Goal: Task Accomplishment & Management: Use online tool/utility

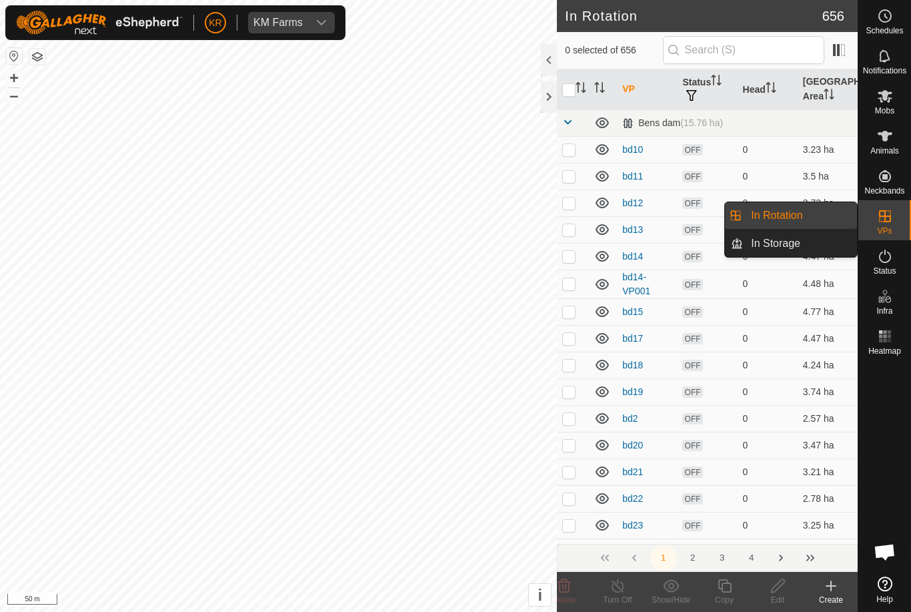
click at [813, 216] on link "In Rotation" at bounding box center [800, 215] width 114 height 27
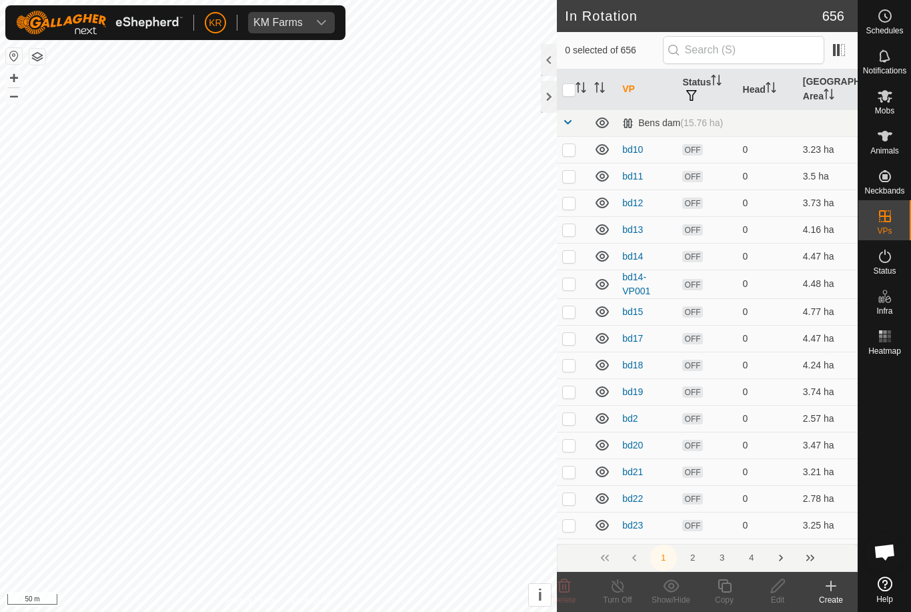
click at [825, 584] on icon at bounding box center [831, 586] width 16 height 16
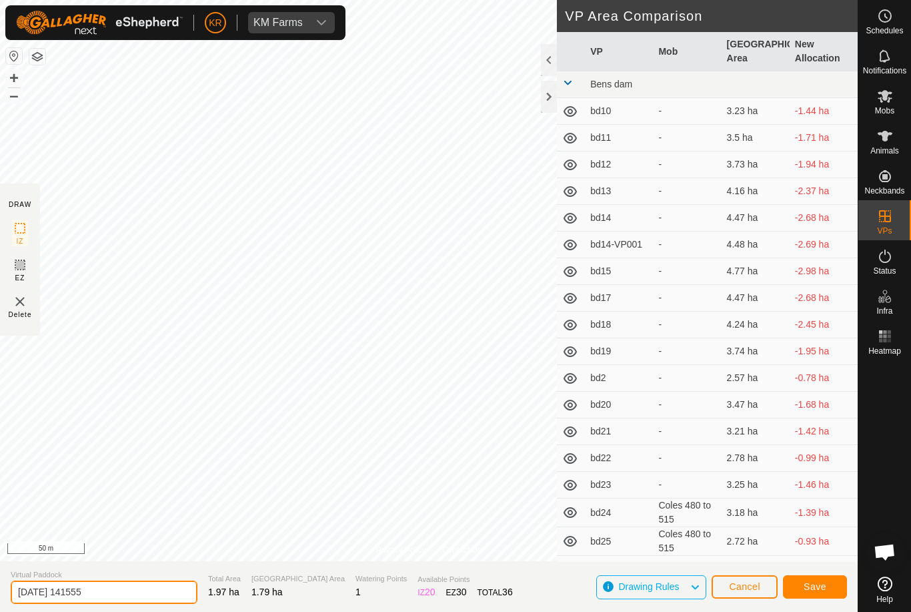
click at [101, 587] on input "2025-09-06 141555" at bounding box center [104, 591] width 187 height 23
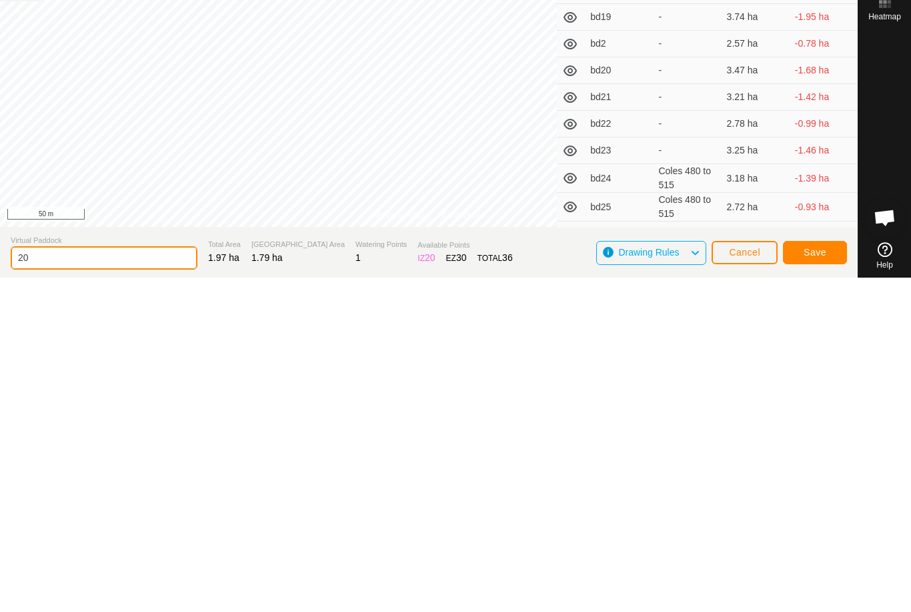
type input "2"
type input "Windy xxx"
click at [816, 581] on span "Save" at bounding box center [815, 586] width 23 height 11
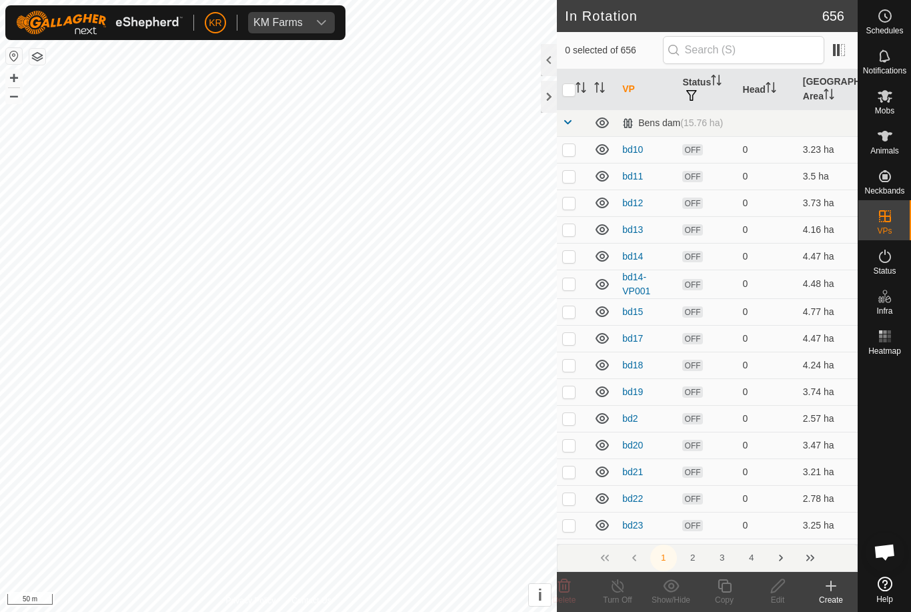
click at [832, 586] on icon at bounding box center [831, 586] width 9 height 0
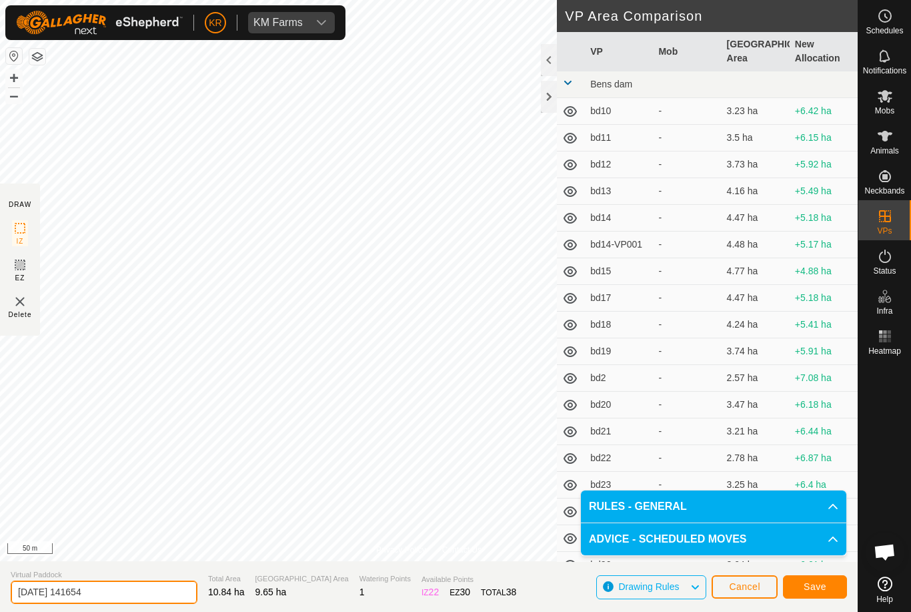
click at [96, 581] on input "2025-09-06 141654" at bounding box center [104, 591] width 187 height 23
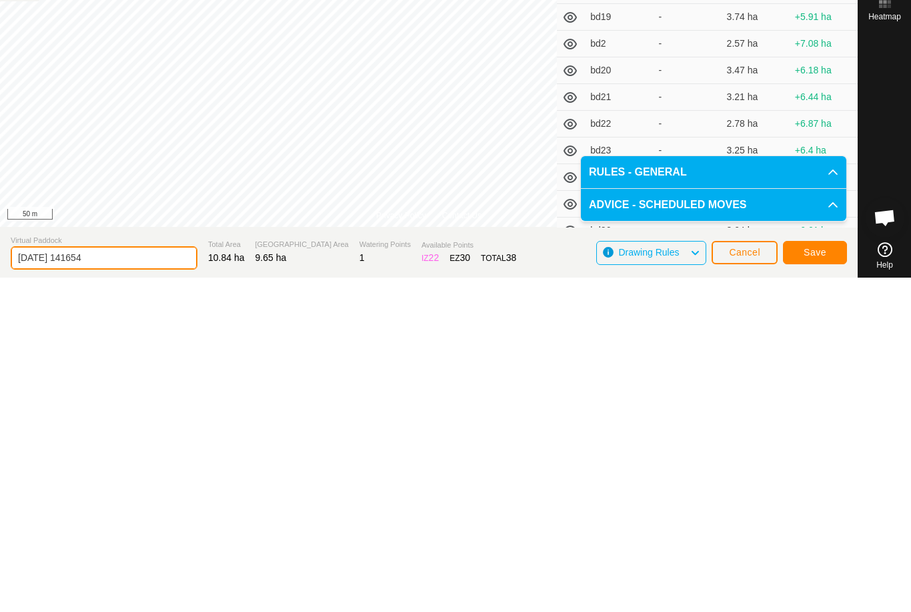
click at [125, 580] on input "2025-09-06 141654" at bounding box center [104, 591] width 187 height 23
type input "2"
type input "Stormxxx"
click at [826, 581] on span "Save" at bounding box center [815, 586] width 23 height 11
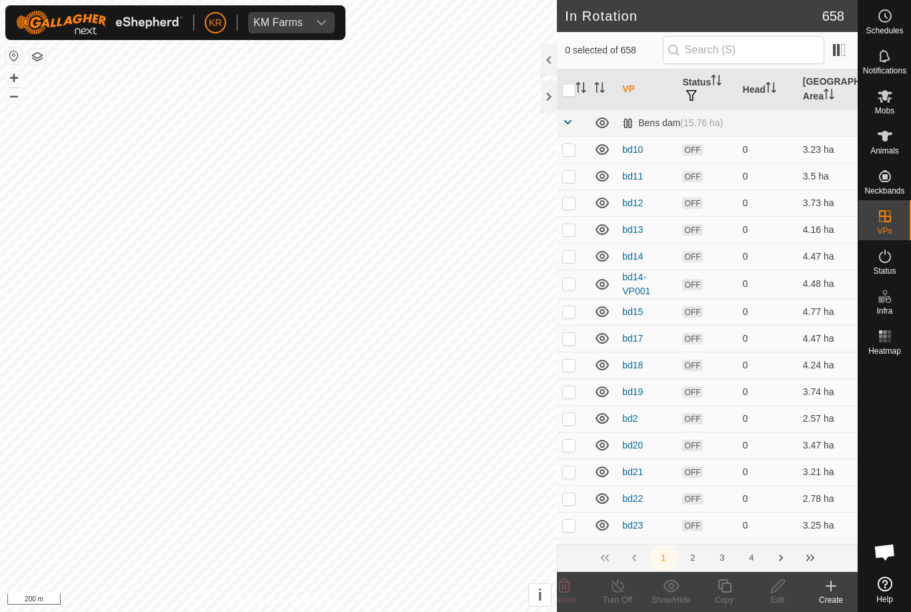
click at [824, 588] on icon at bounding box center [831, 586] width 16 height 16
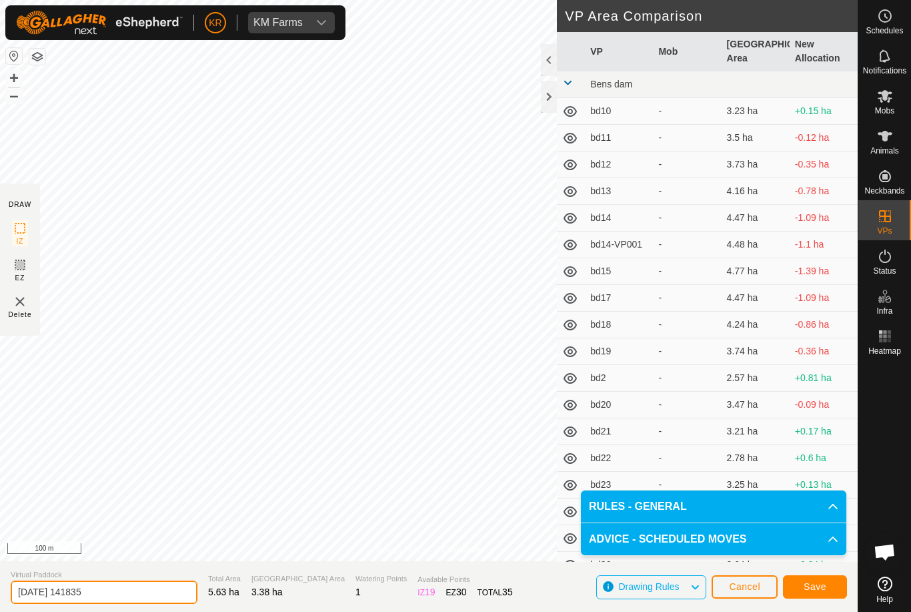
click at [125, 587] on input "2025-09-06 141835" at bounding box center [104, 591] width 187 height 23
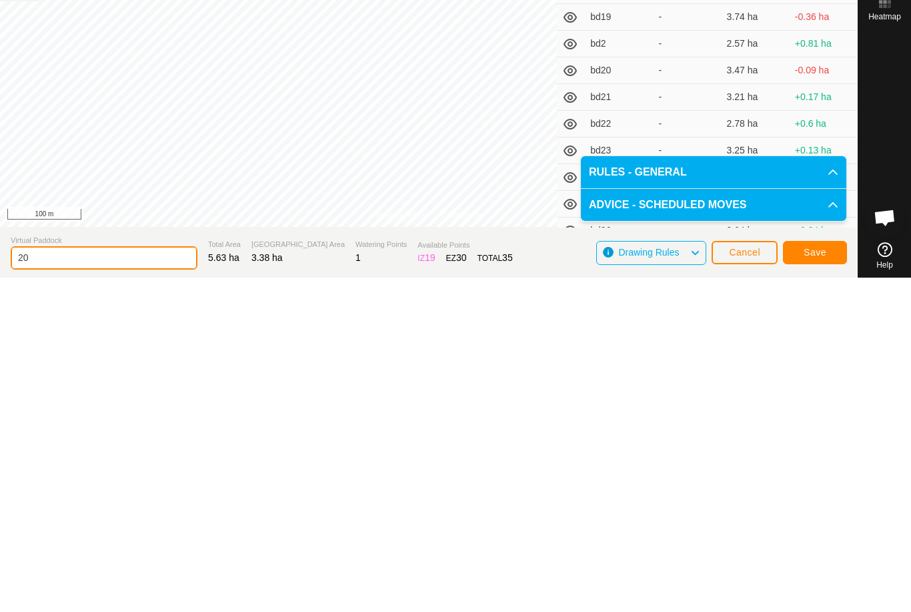
type input "2"
type input "Wind xx"
click at [871, 571] on link "Help" at bounding box center [885, 589] width 53 height 37
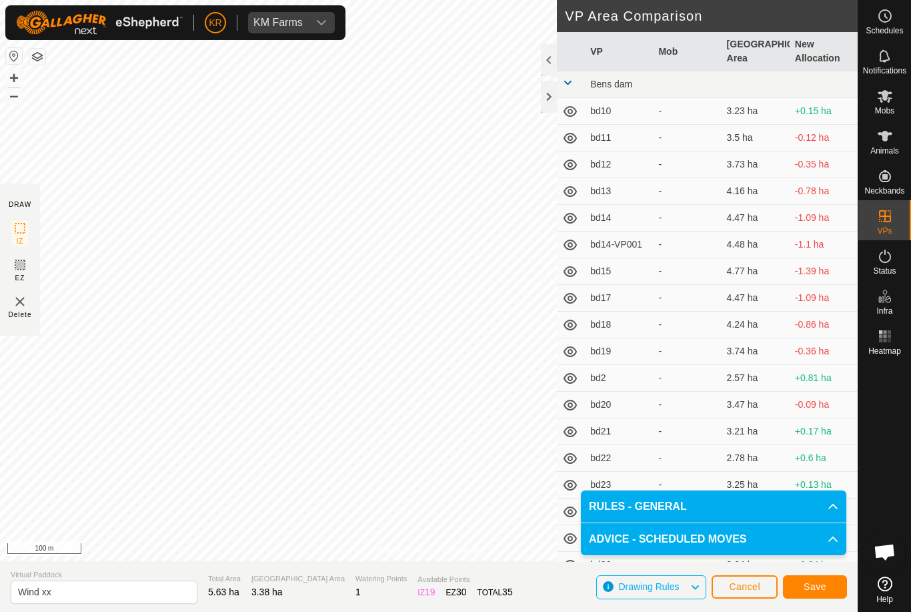
click at [833, 578] on button "Save" at bounding box center [815, 586] width 64 height 23
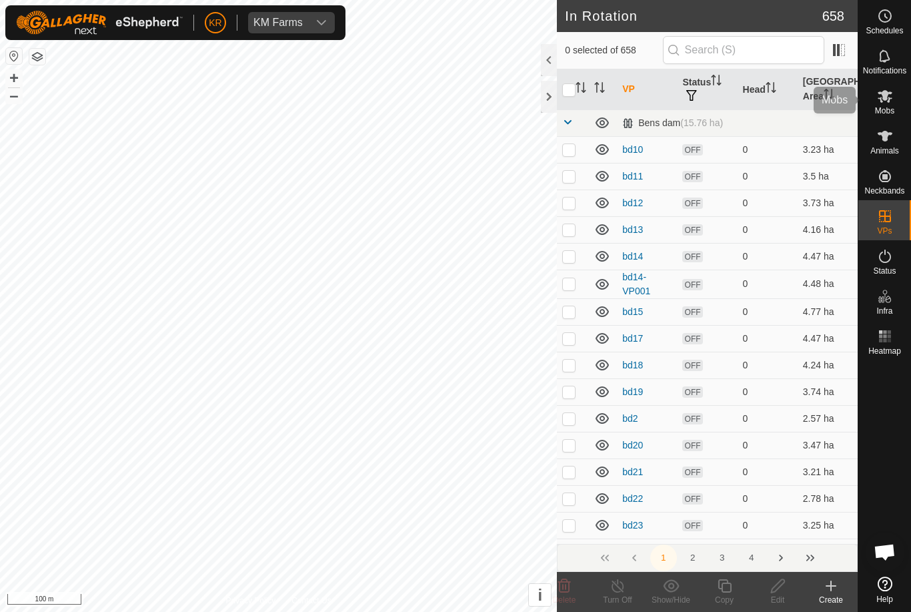
click at [891, 107] on span "Mobs" at bounding box center [884, 111] width 19 height 8
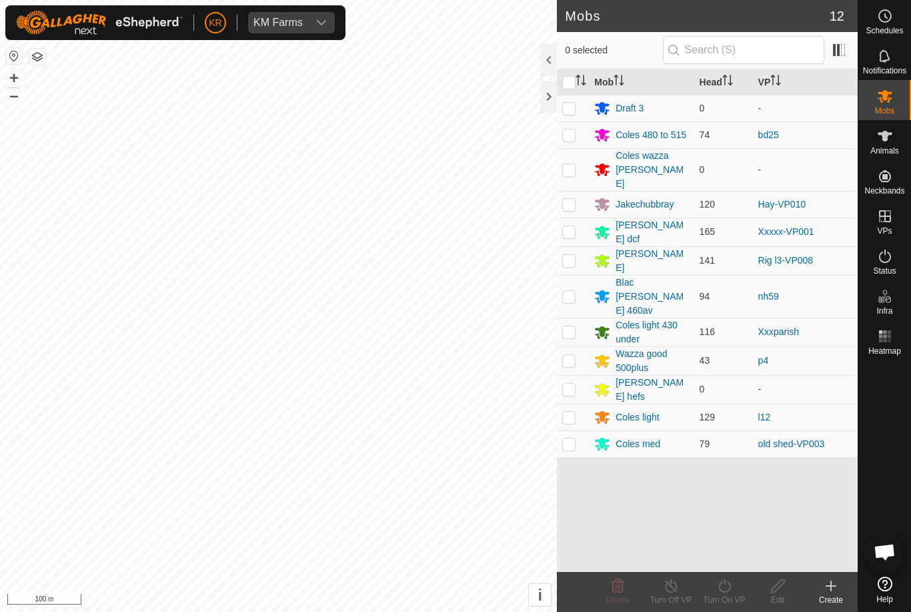
click at [575, 226] on p-checkbox at bounding box center [568, 231] width 13 height 11
checkbox input "true"
click at [729, 586] on icon at bounding box center [725, 586] width 17 height 16
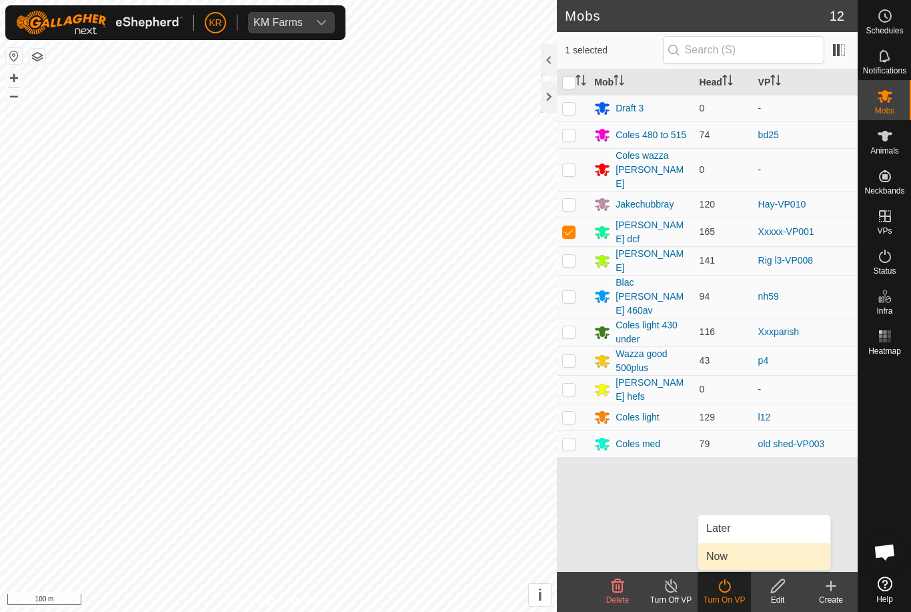
click at [727, 556] on span "Now" at bounding box center [717, 556] width 21 height 16
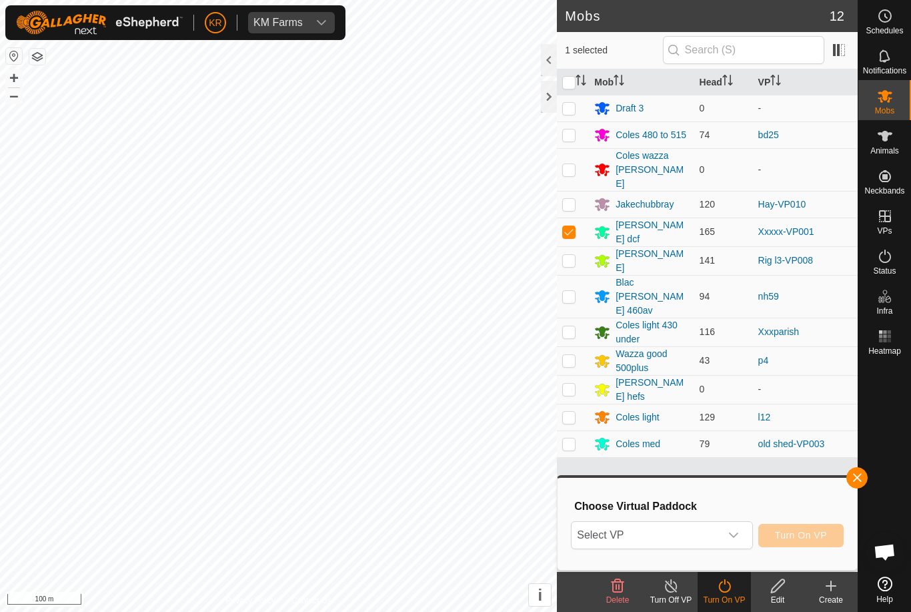
click at [678, 532] on span "Select VP" at bounding box center [646, 535] width 148 height 27
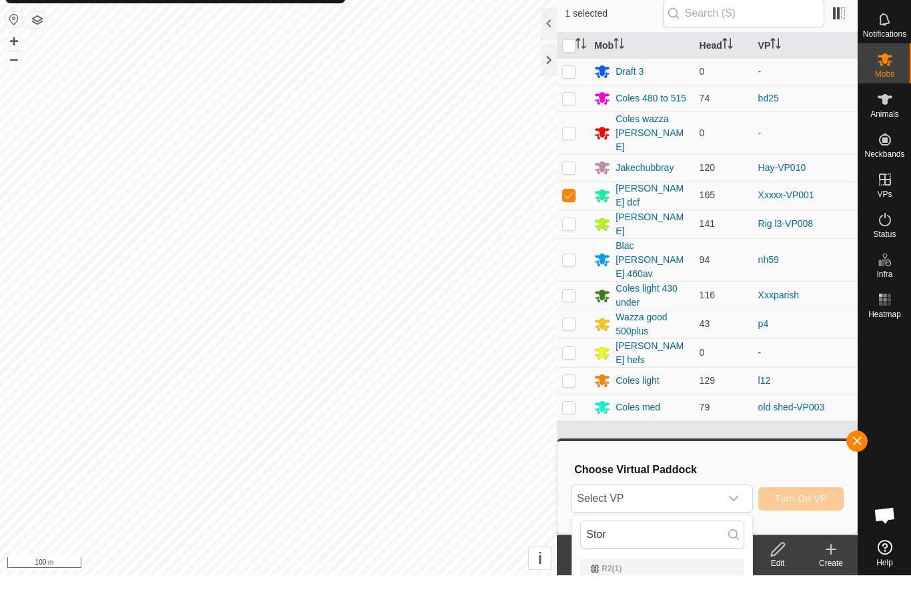
scroll to position [37, 0]
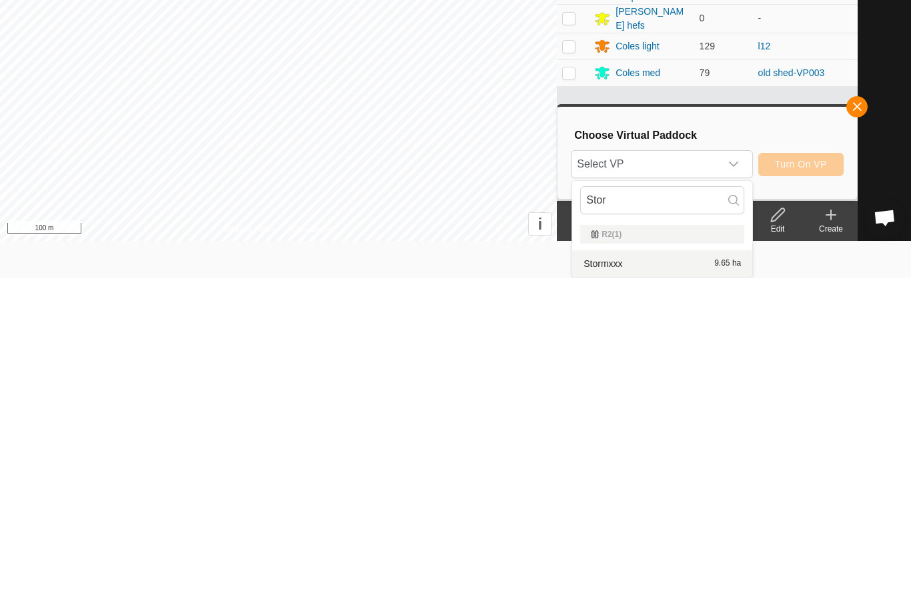
type input "Stor"
click at [635, 590] on div "Stormxxx 9.65 ha" at bounding box center [662, 598] width 164 height 16
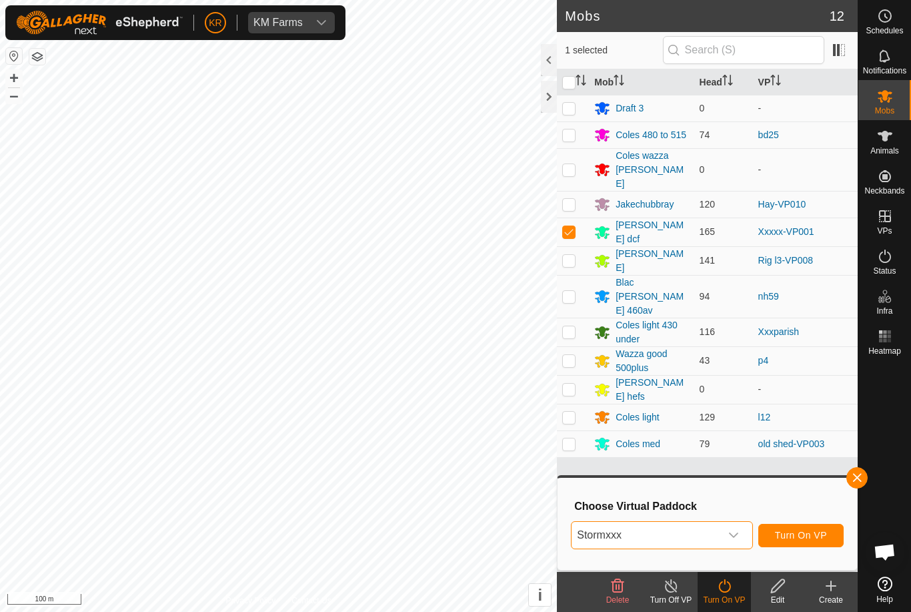
click at [819, 528] on button "Turn On VP" at bounding box center [801, 535] width 85 height 23
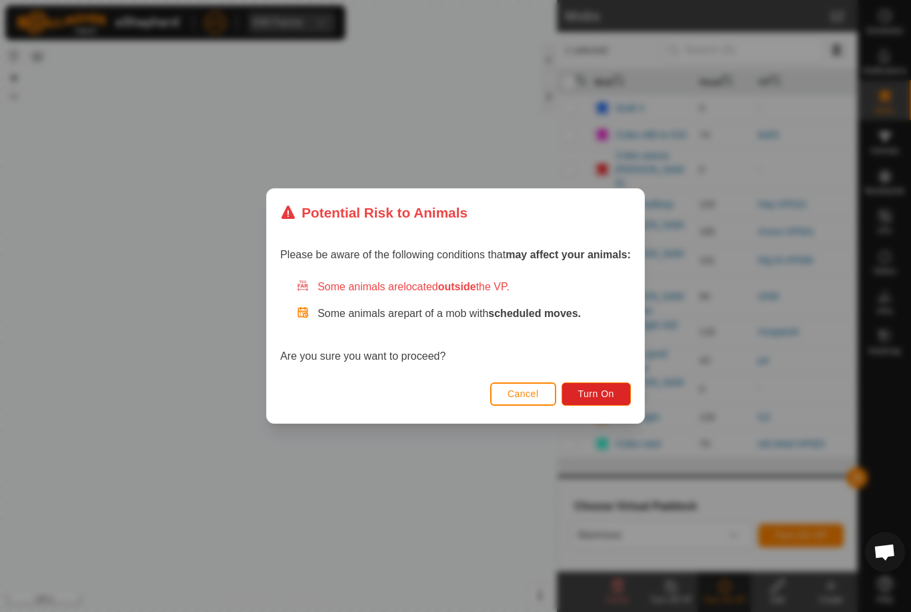
click at [603, 392] on span "Turn On" at bounding box center [596, 393] width 36 height 11
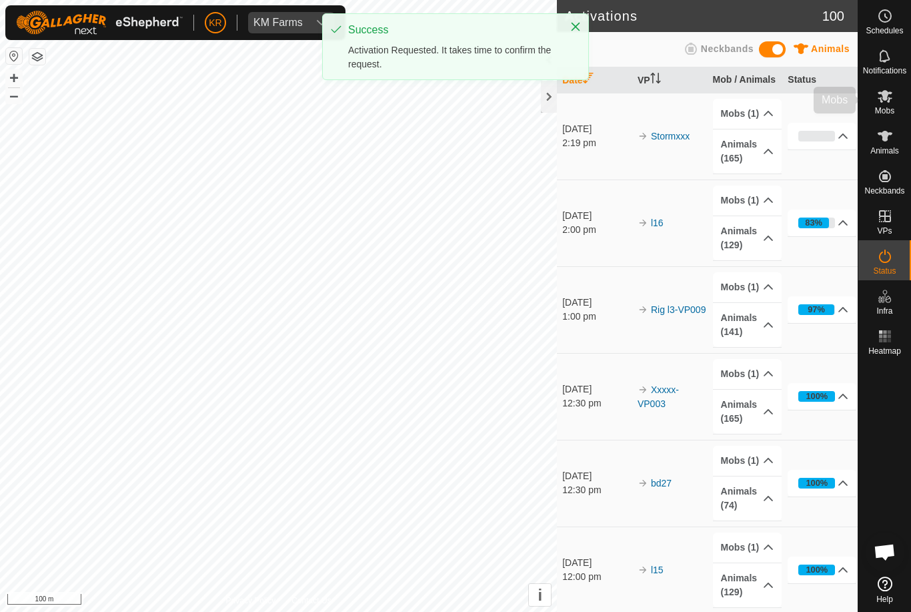
click at [893, 111] on span "Mobs" at bounding box center [884, 111] width 19 height 8
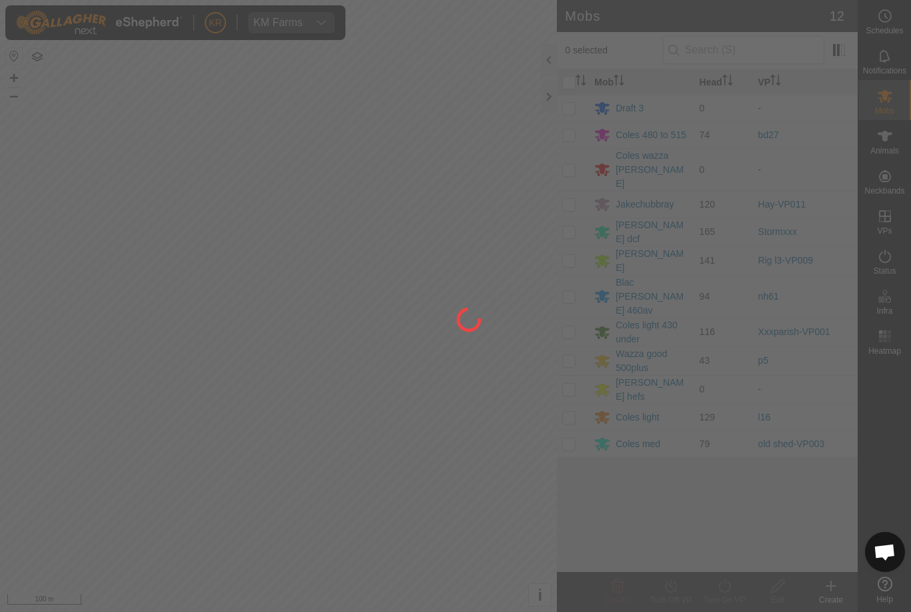
click at [569, 381] on div at bounding box center [455, 306] width 911 height 612
click at [576, 376] on div at bounding box center [455, 306] width 911 height 612
click at [571, 383] on div at bounding box center [455, 306] width 911 height 612
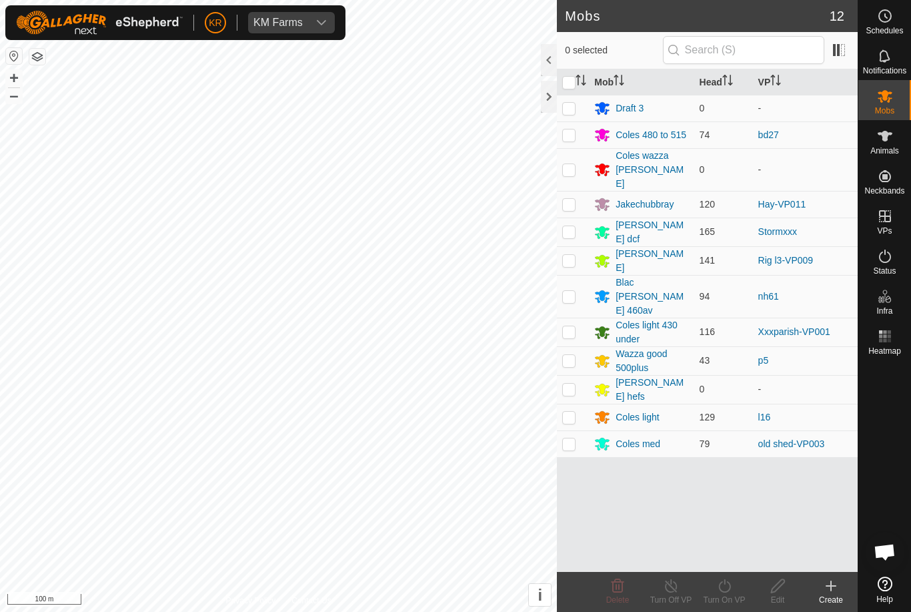
click at [570, 412] on p-checkbox at bounding box center [568, 417] width 13 height 11
checkbox input "true"
click at [731, 594] on div "Turn On VP" at bounding box center [724, 600] width 53 height 12
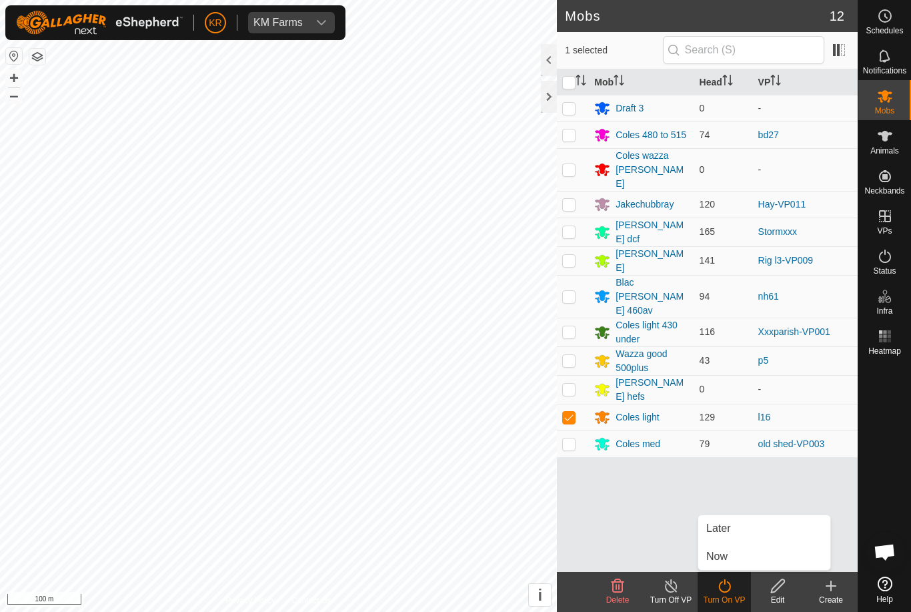
click at [730, 554] on link "Now" at bounding box center [765, 556] width 132 height 27
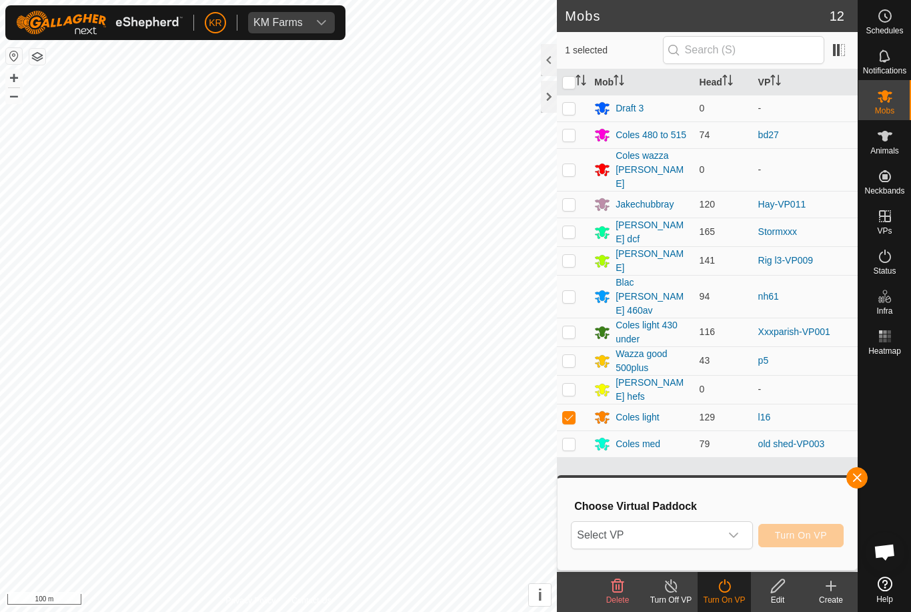
click at [699, 531] on span "Select VP" at bounding box center [646, 535] width 148 height 27
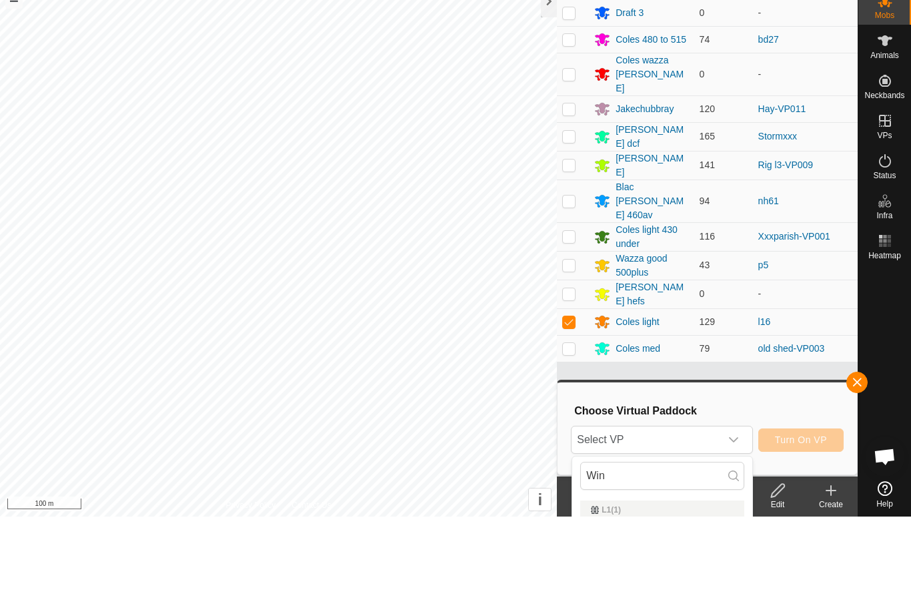
scroll to position [95, 0]
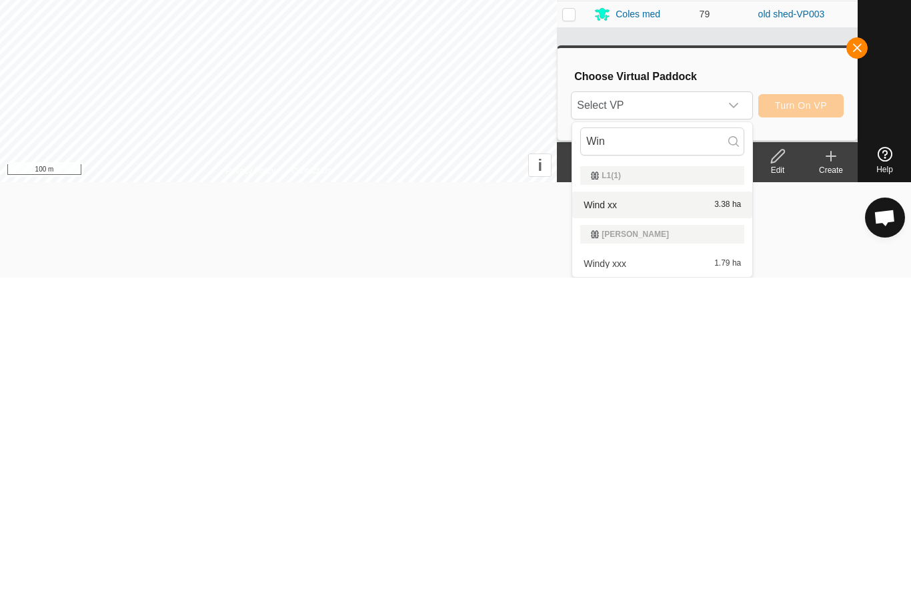
type input "Win"
click at [651, 531] on div "Wind xx 3.38 ha" at bounding box center [662, 539] width 164 height 16
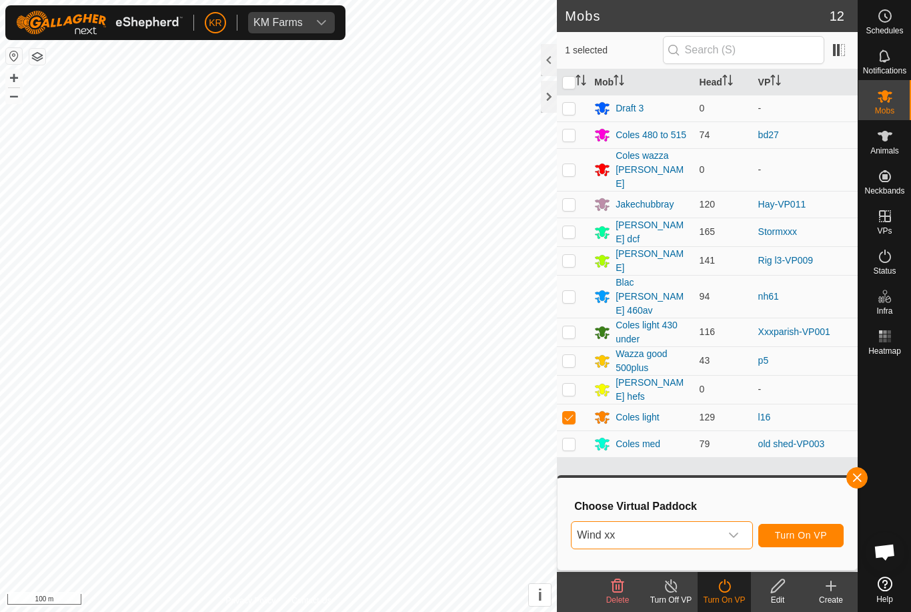
click at [824, 531] on span "Turn On VP" at bounding box center [801, 535] width 52 height 11
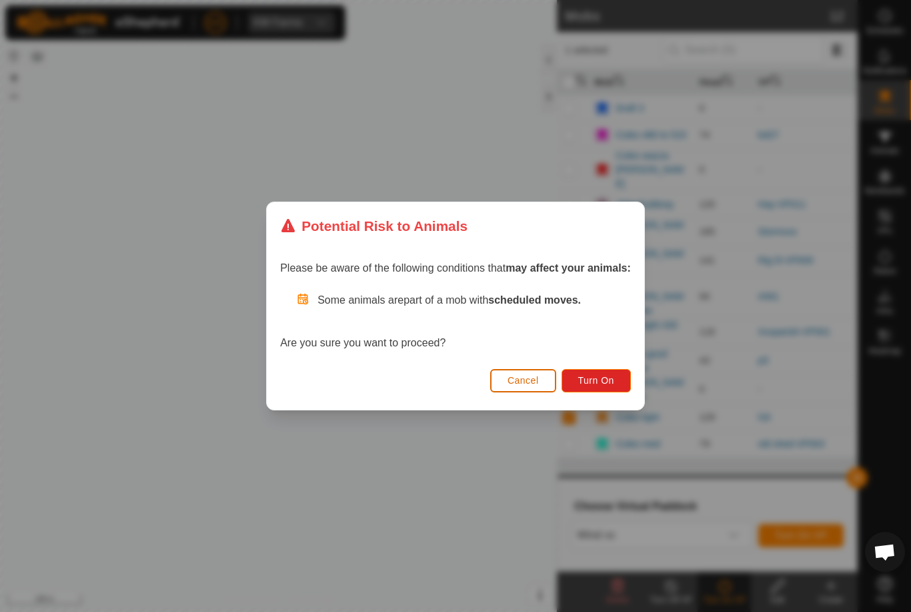
click at [607, 374] on button "Turn On" at bounding box center [596, 380] width 69 height 23
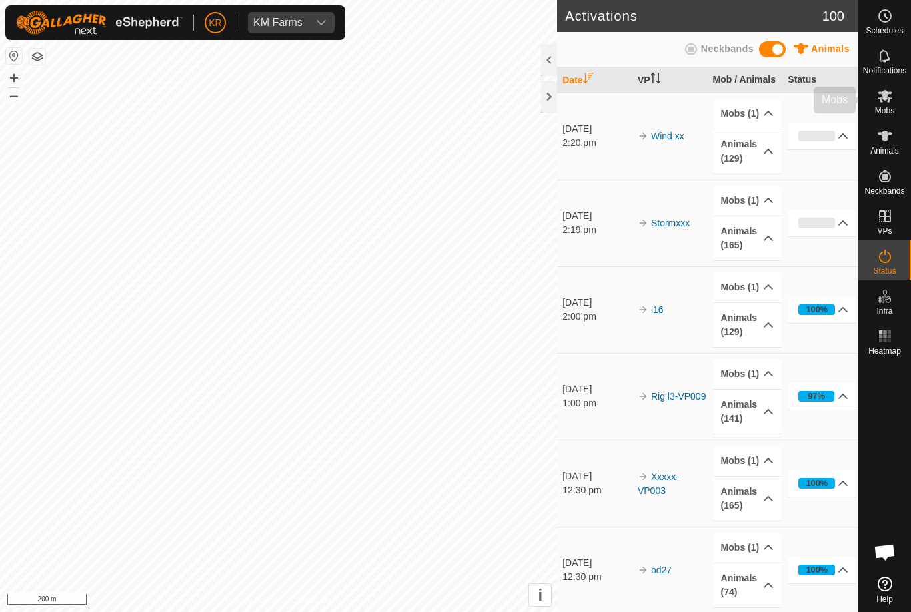
click at [897, 101] on div "Mobs" at bounding box center [885, 100] width 53 height 40
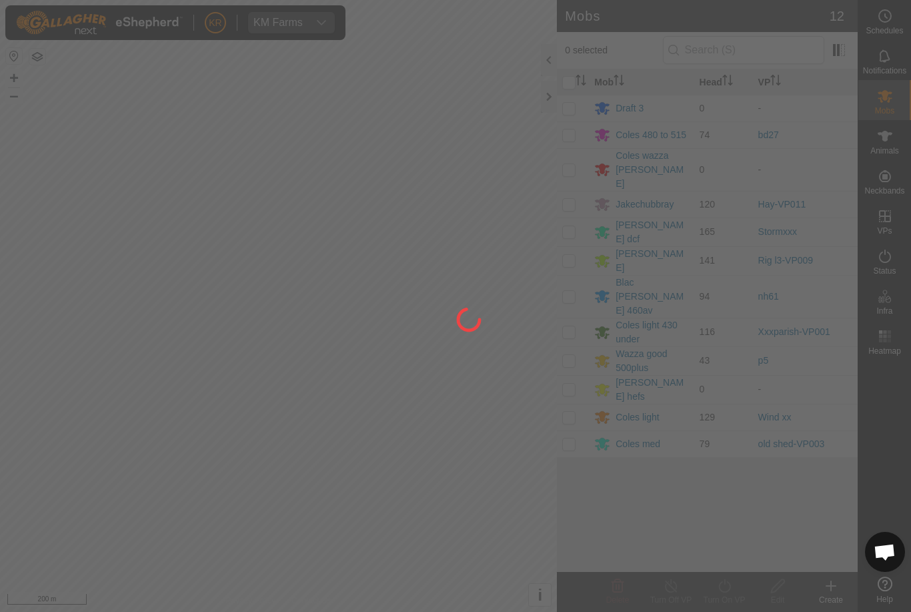
click at [573, 322] on div at bounding box center [455, 306] width 911 height 612
click at [574, 326] on div at bounding box center [455, 306] width 911 height 612
click at [572, 327] on div at bounding box center [455, 306] width 911 height 612
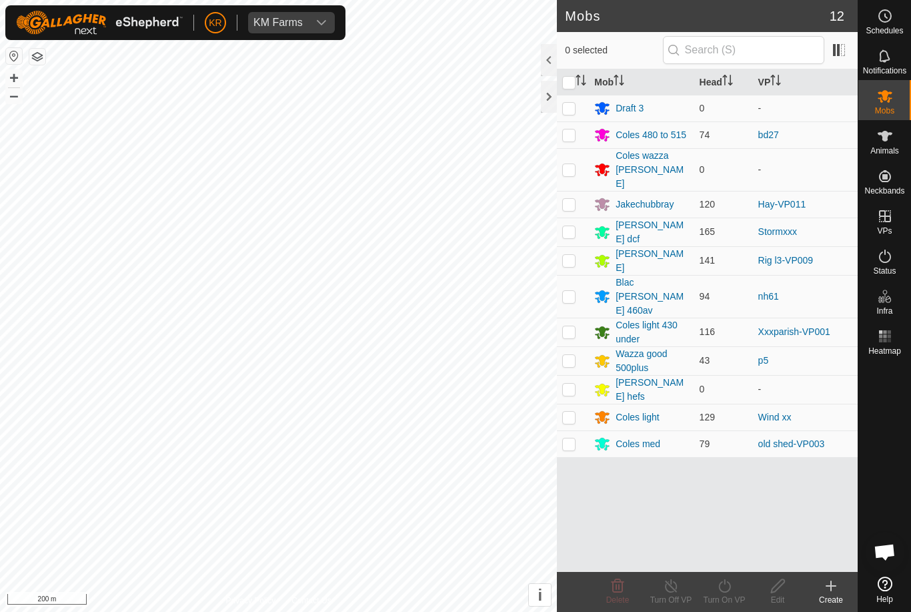
click at [574, 355] on p-checkbox at bounding box center [568, 360] width 13 height 11
checkbox input "true"
click at [735, 593] on turn-on-svg-icon at bounding box center [724, 586] width 53 height 16
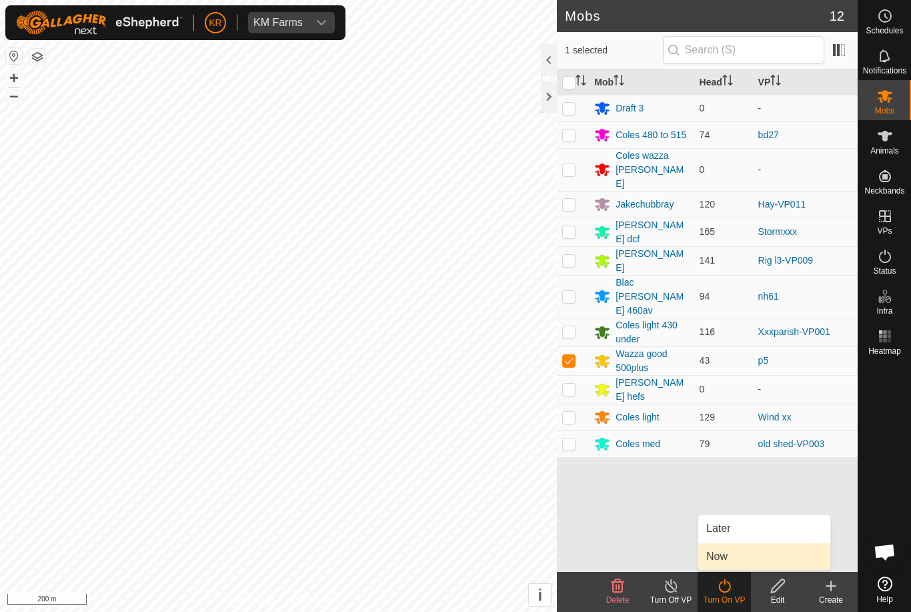
click at [729, 556] on link "Now" at bounding box center [765, 556] width 132 height 27
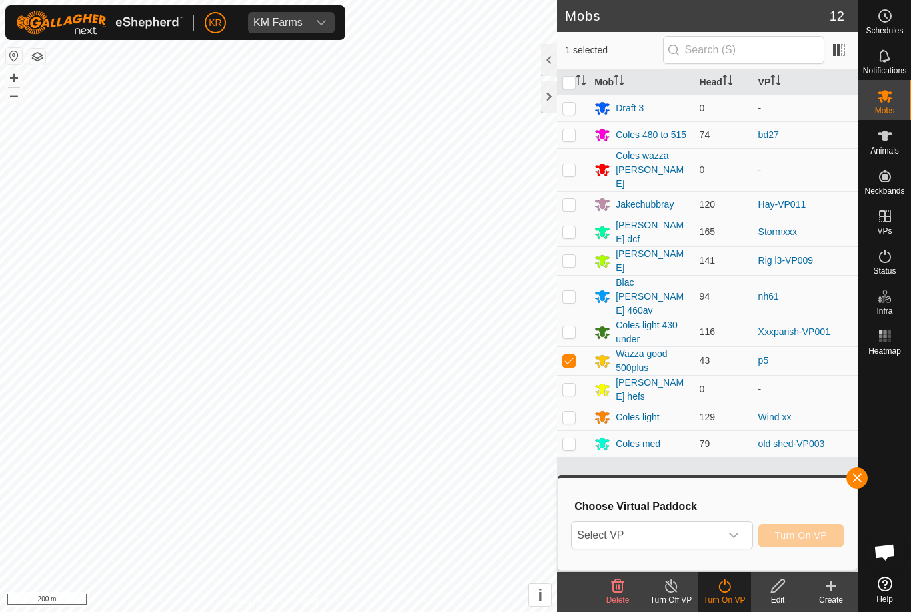
click at [665, 537] on span "Select VP" at bounding box center [646, 535] width 148 height 27
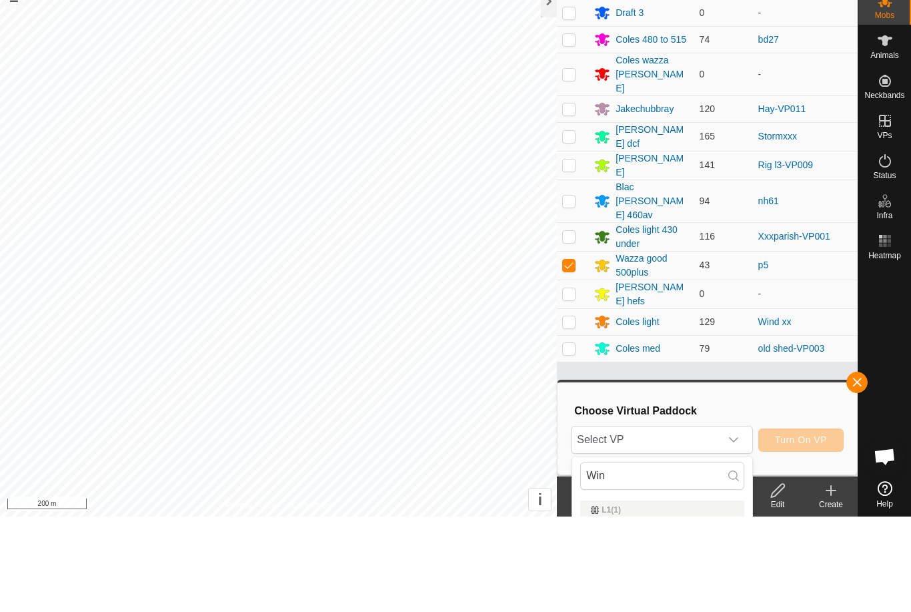
scroll to position [95, 0]
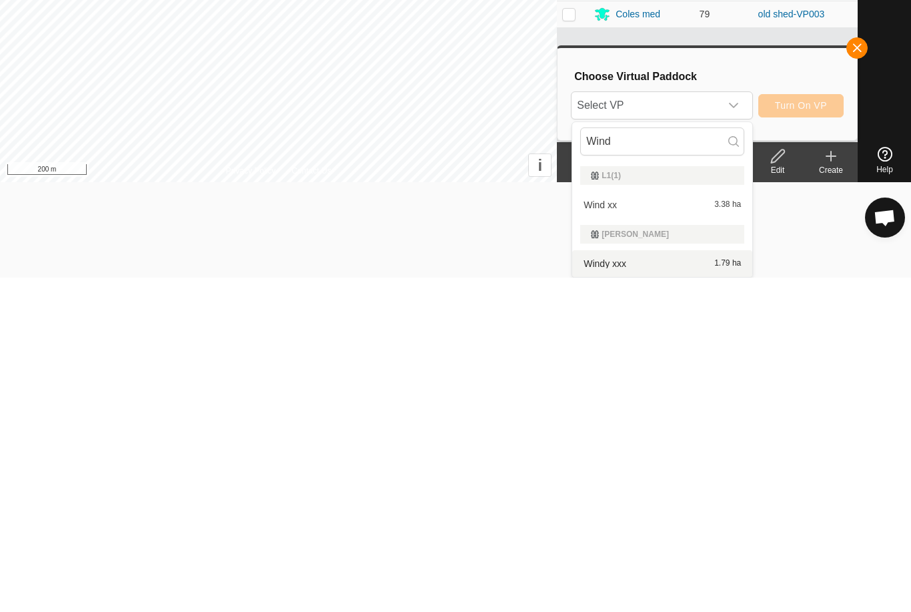
type input "Wind"
click at [639, 590] on div "Windy xxx 1.79 ha" at bounding box center [662, 598] width 164 height 16
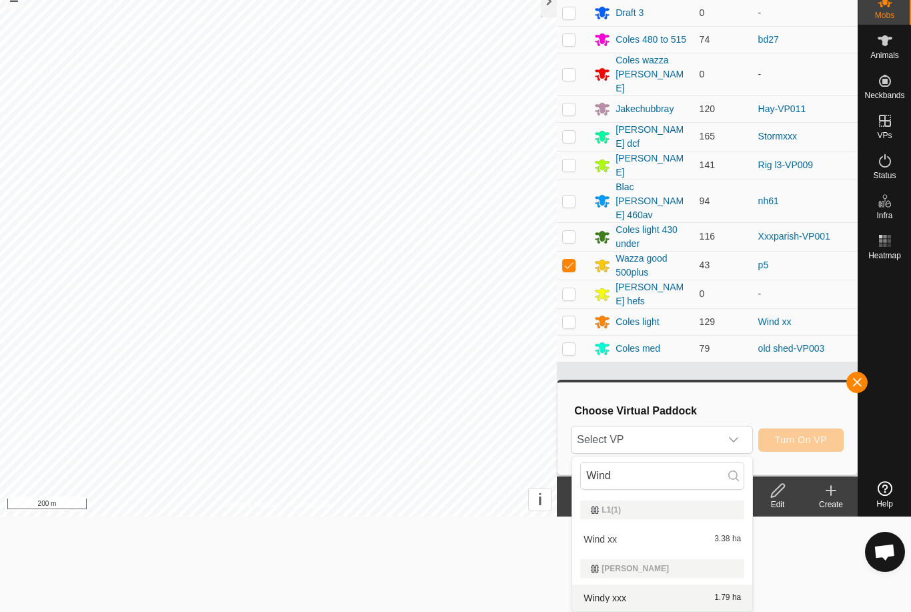
scroll to position [0, 0]
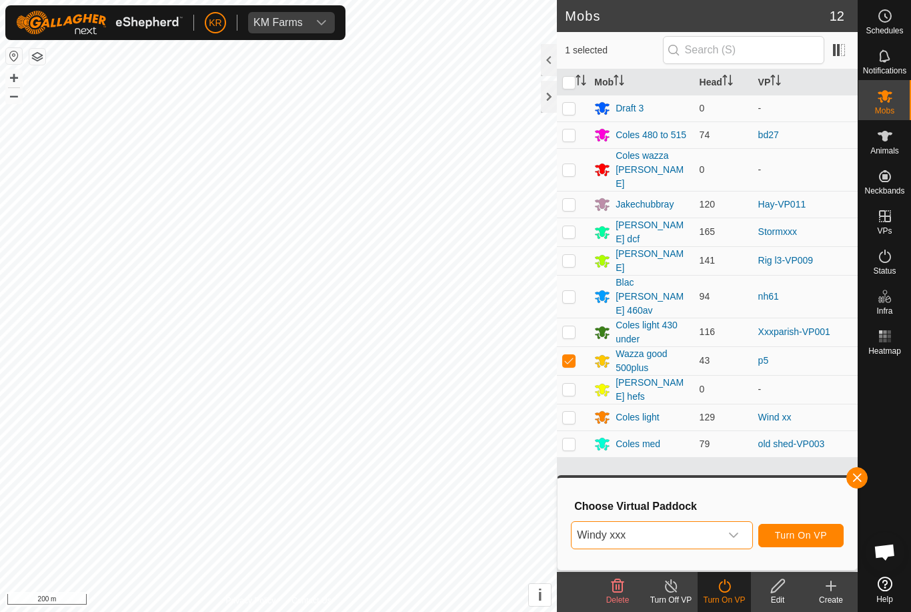
click at [811, 532] on span "Turn On VP" at bounding box center [801, 535] width 52 height 11
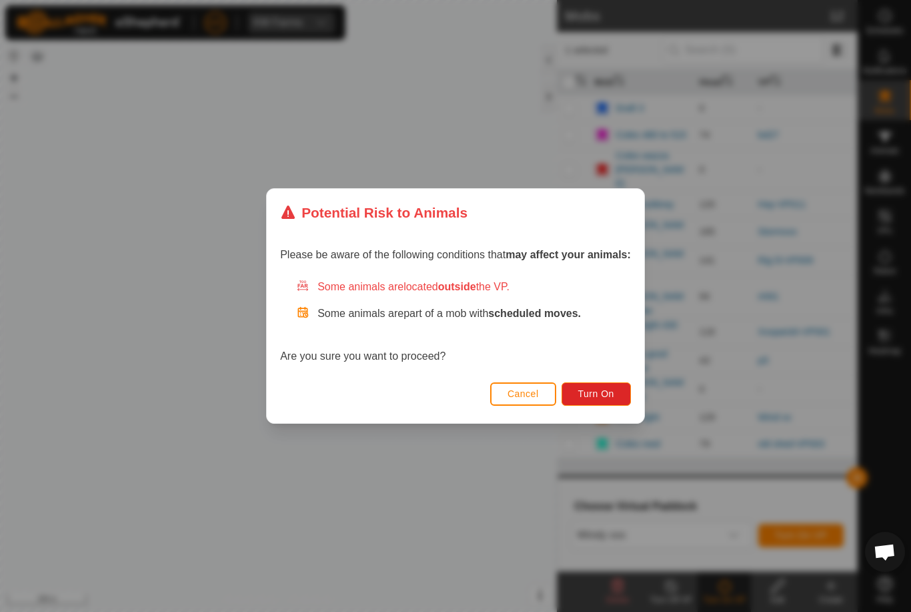
click at [609, 388] on span "Turn On" at bounding box center [596, 393] width 36 height 11
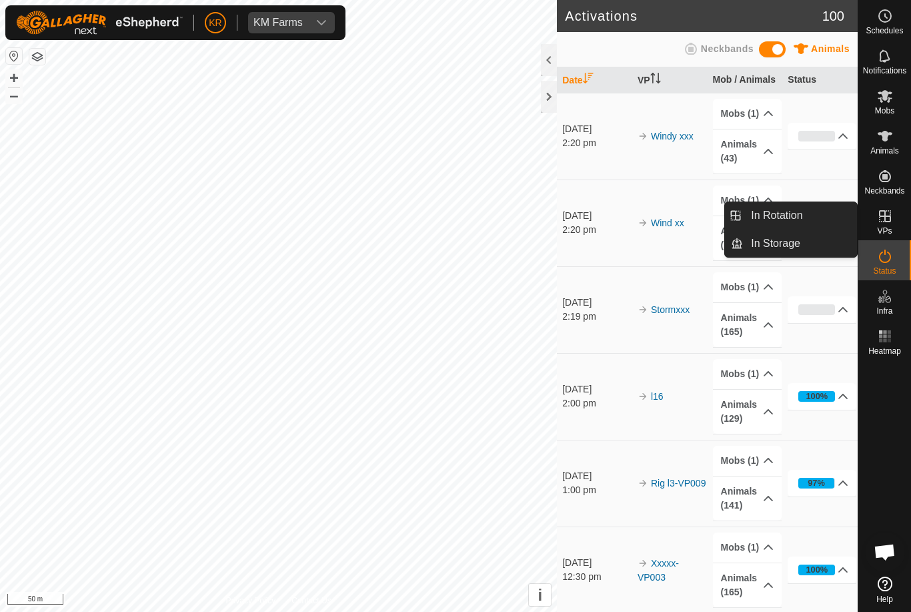
click at [797, 218] on span "In Rotation" at bounding box center [776, 216] width 51 height 16
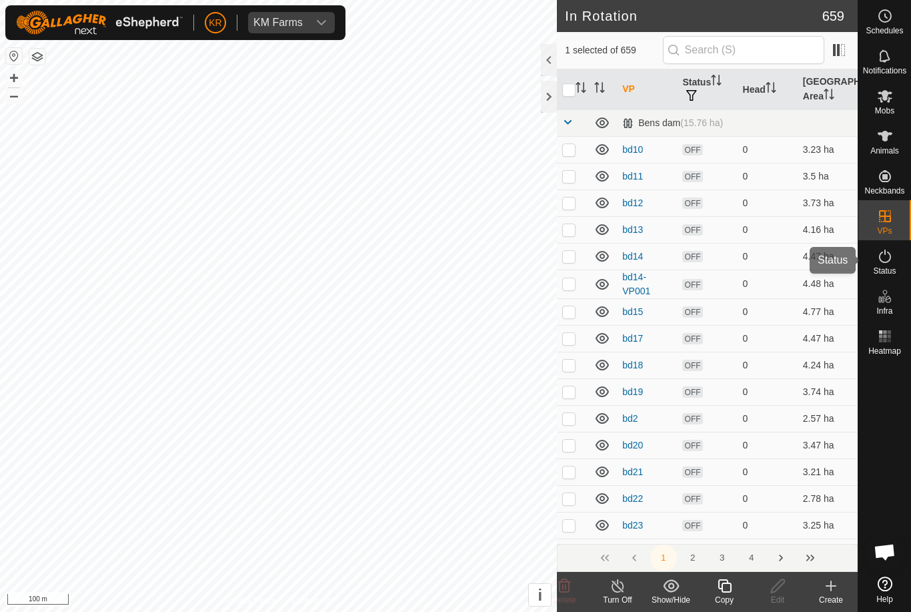
click at [895, 260] on es-activation-svg-icon at bounding box center [885, 256] width 24 height 21
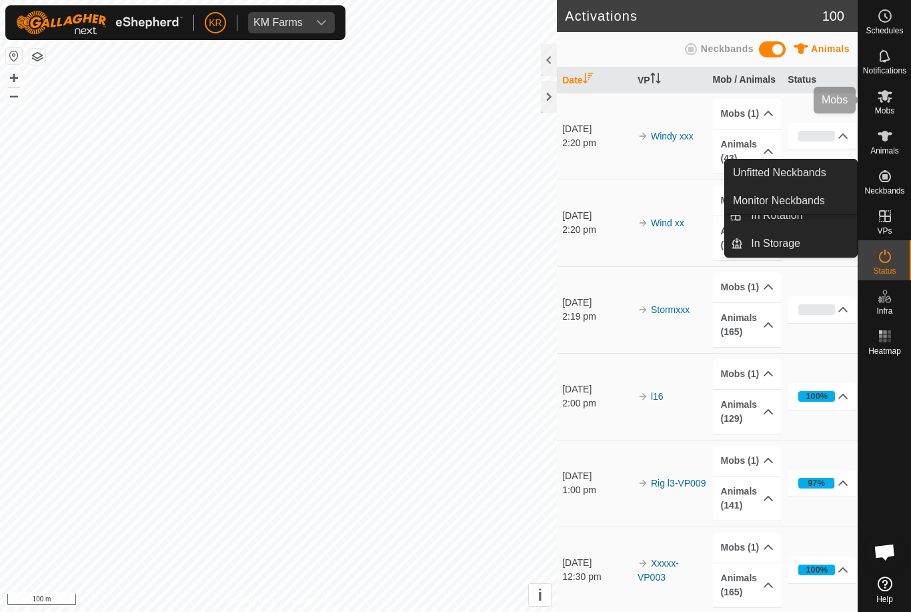
click at [896, 102] on es-mob-svg-icon at bounding box center [885, 95] width 24 height 21
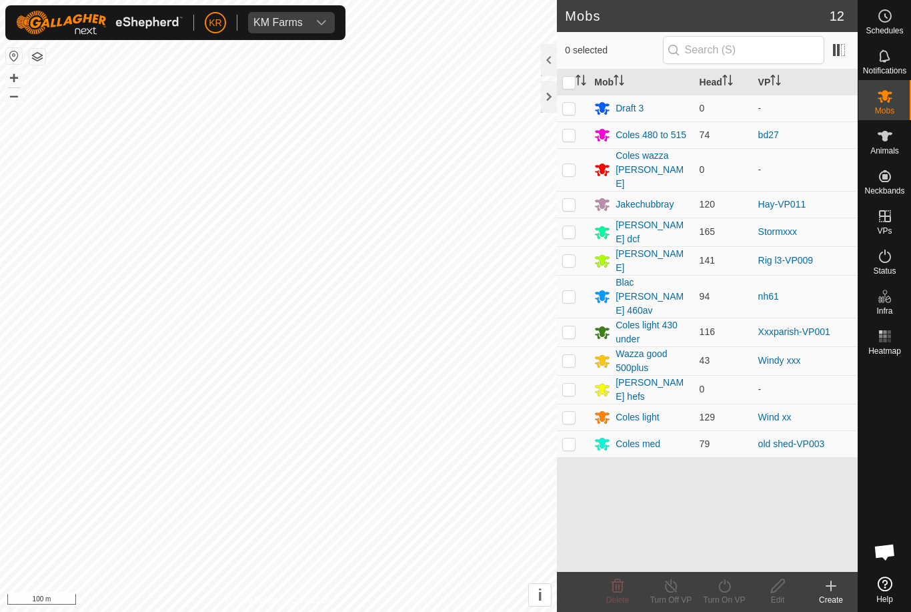
click at [577, 318] on td at bounding box center [573, 332] width 32 height 29
checkbox input "true"
click at [731, 587] on icon at bounding box center [725, 585] width 12 height 13
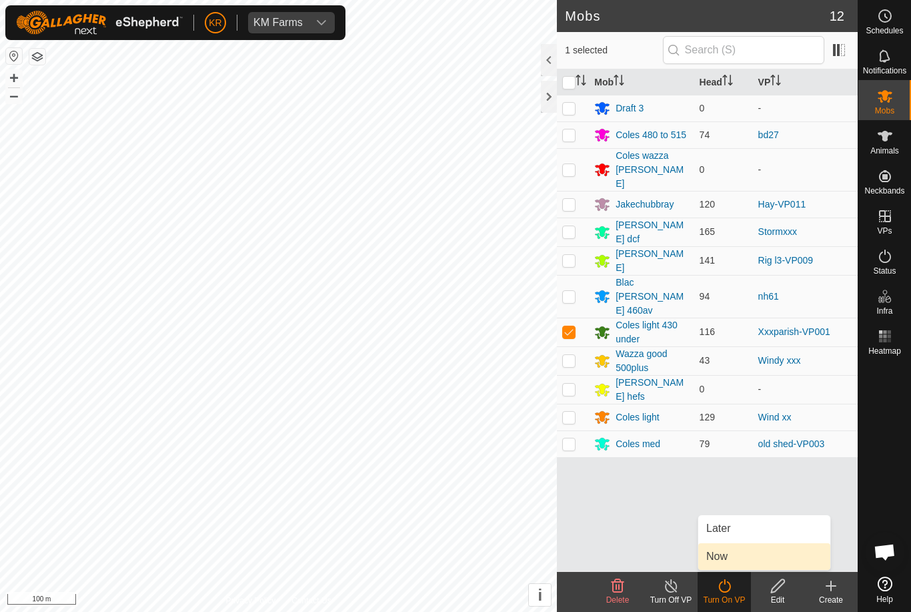
click at [729, 554] on link "Now" at bounding box center [765, 556] width 132 height 27
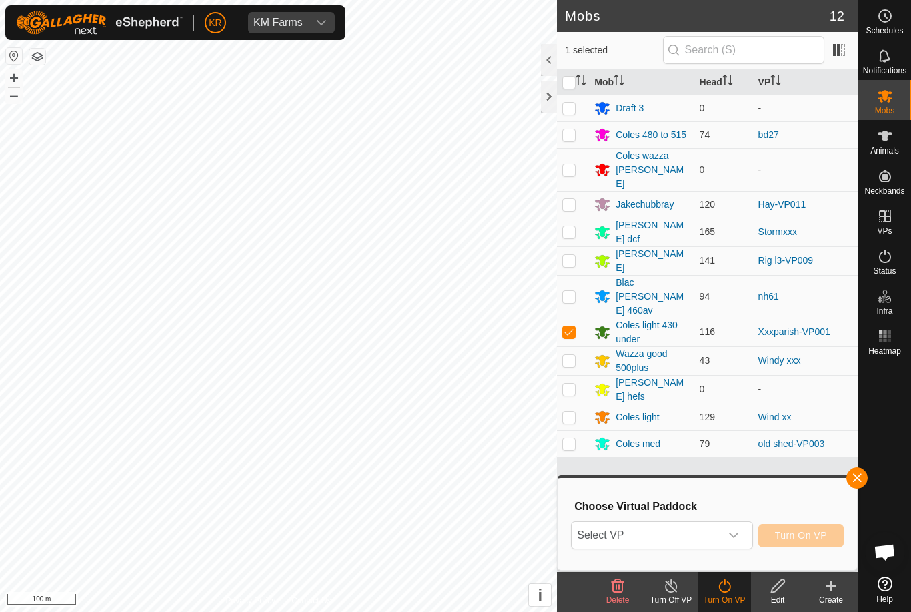
click at [689, 542] on span "Select VP" at bounding box center [646, 535] width 148 height 27
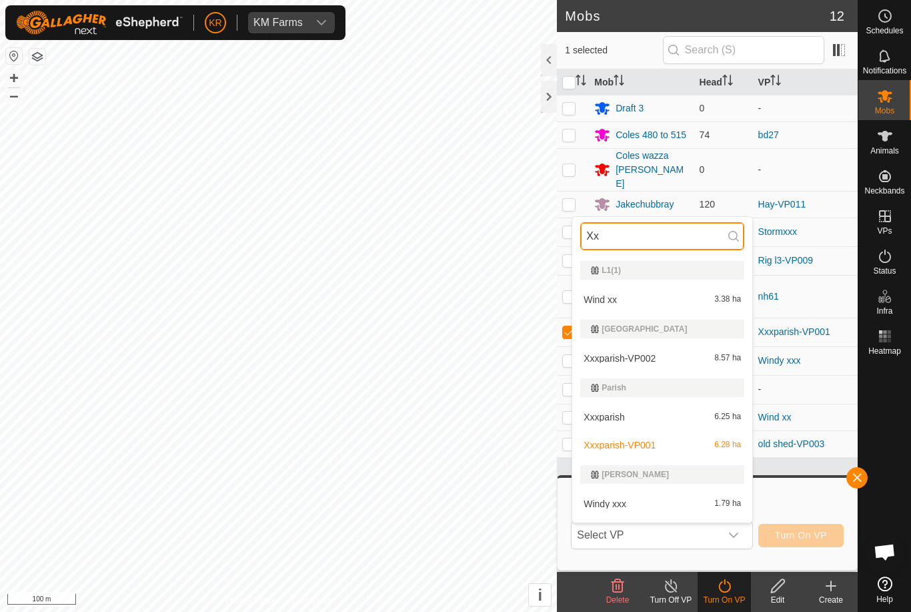
type input "Xx"
click at [613, 415] on span "Xxxparish" at bounding box center [604, 416] width 41 height 9
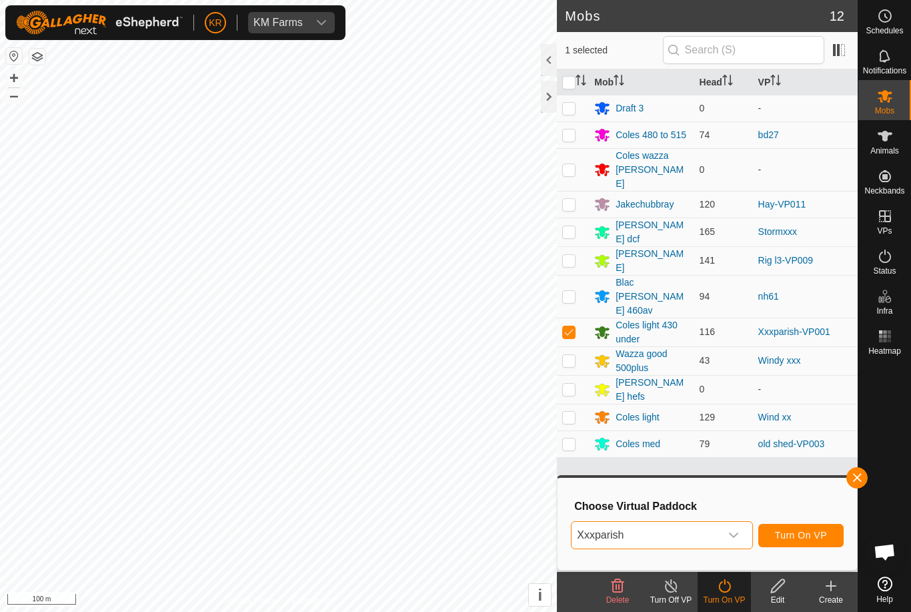
click at [731, 532] on icon "dropdown trigger" at bounding box center [734, 535] width 11 height 11
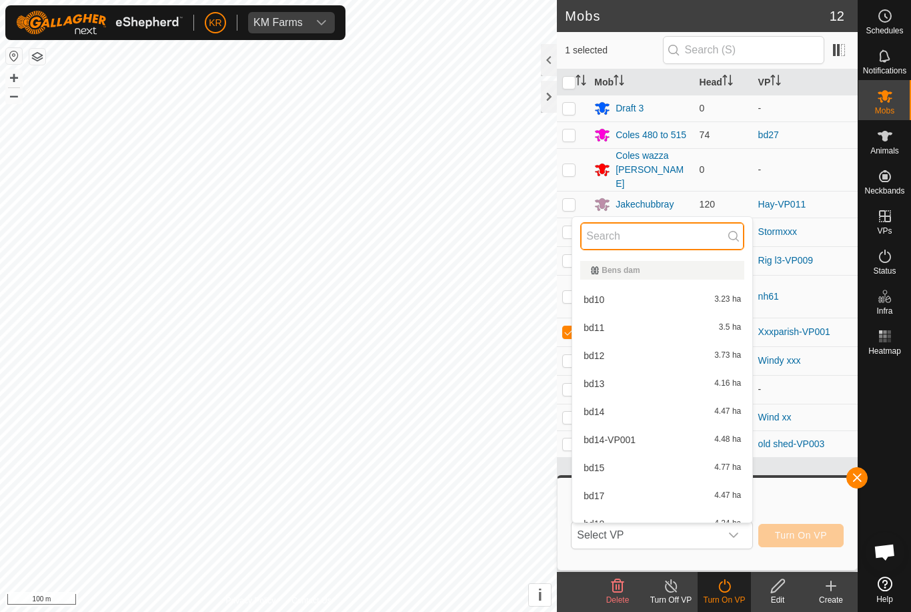
click at [651, 244] on input "text" at bounding box center [662, 236] width 164 height 28
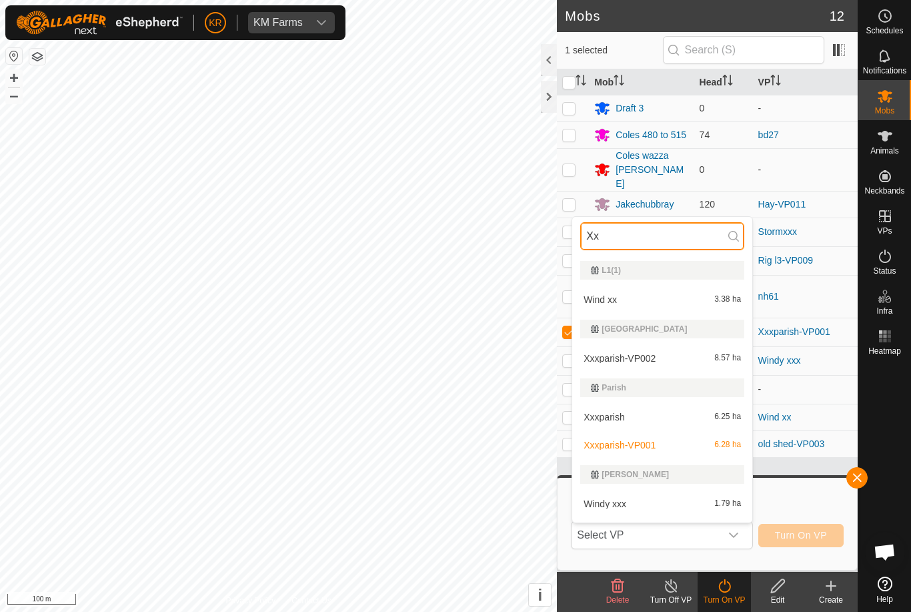
type input "Xx"
click at [648, 354] on span "Xxxparish-VP002" at bounding box center [620, 358] width 72 height 9
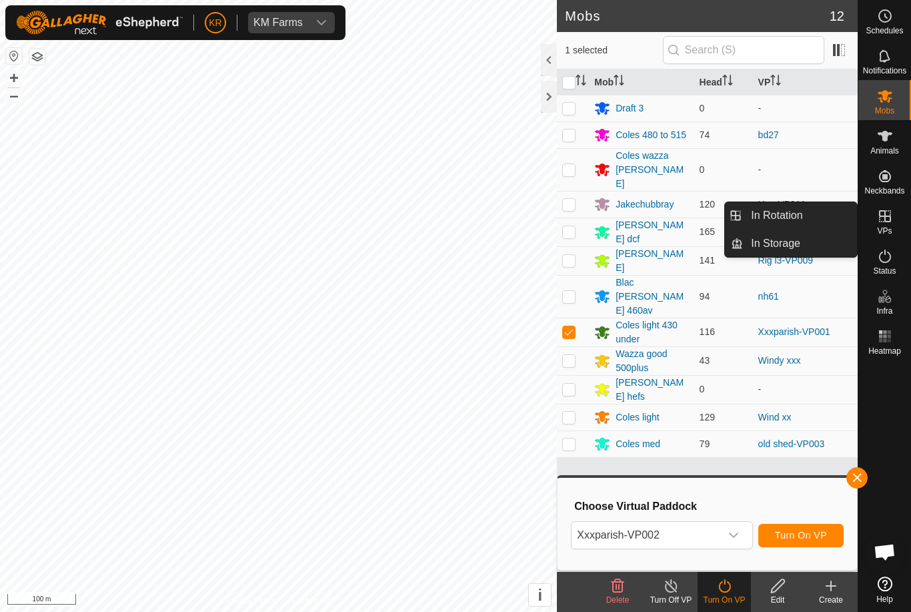
click at [796, 222] on span "In Rotation" at bounding box center [776, 216] width 51 height 16
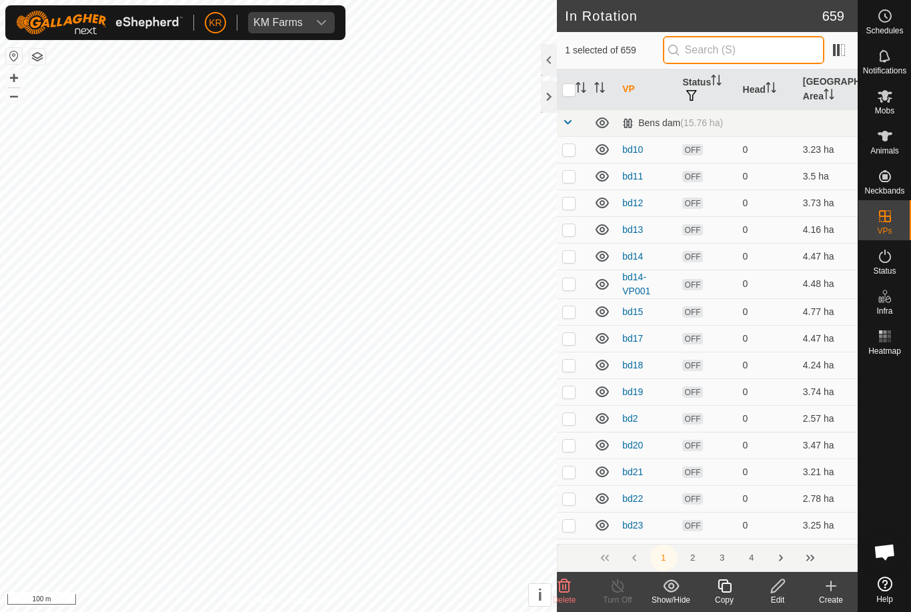
click at [765, 60] on input "text" at bounding box center [743, 50] width 161 height 28
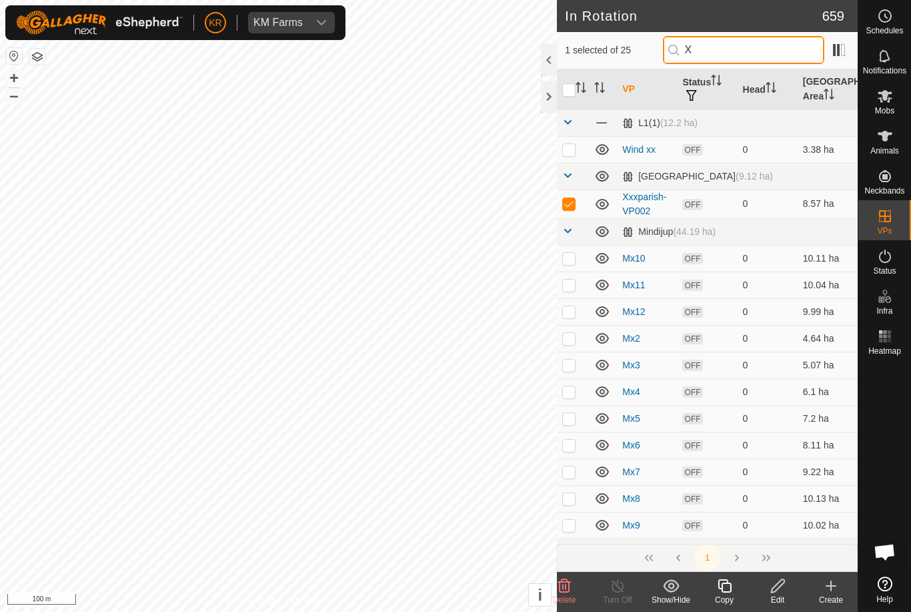
type input "Xx"
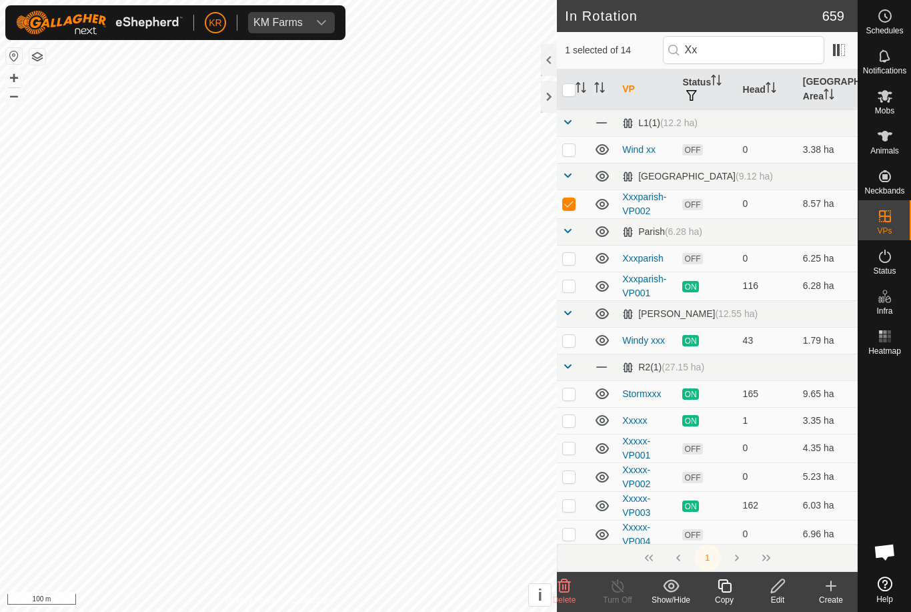
click at [782, 586] on icon at bounding box center [778, 586] width 17 height 16
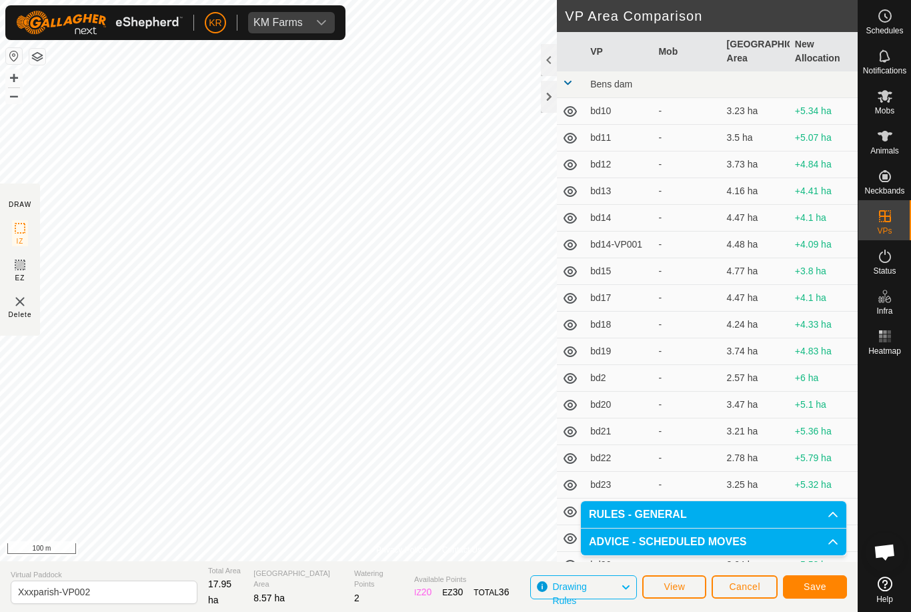
click at [828, 582] on button "Save" at bounding box center [815, 586] width 64 height 23
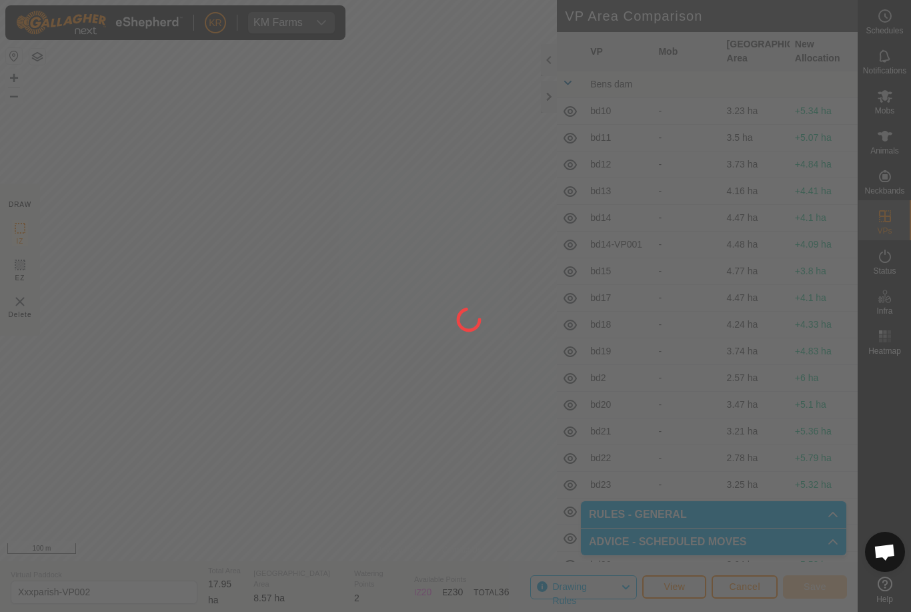
click at [896, 97] on div at bounding box center [455, 306] width 911 height 612
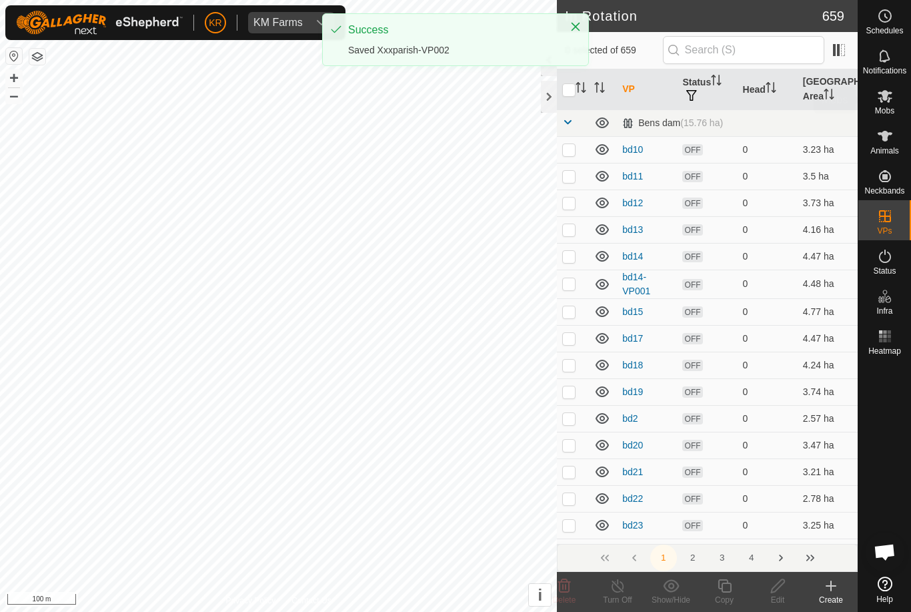
click at [896, 105] on es-mob-svg-icon at bounding box center [885, 95] width 24 height 21
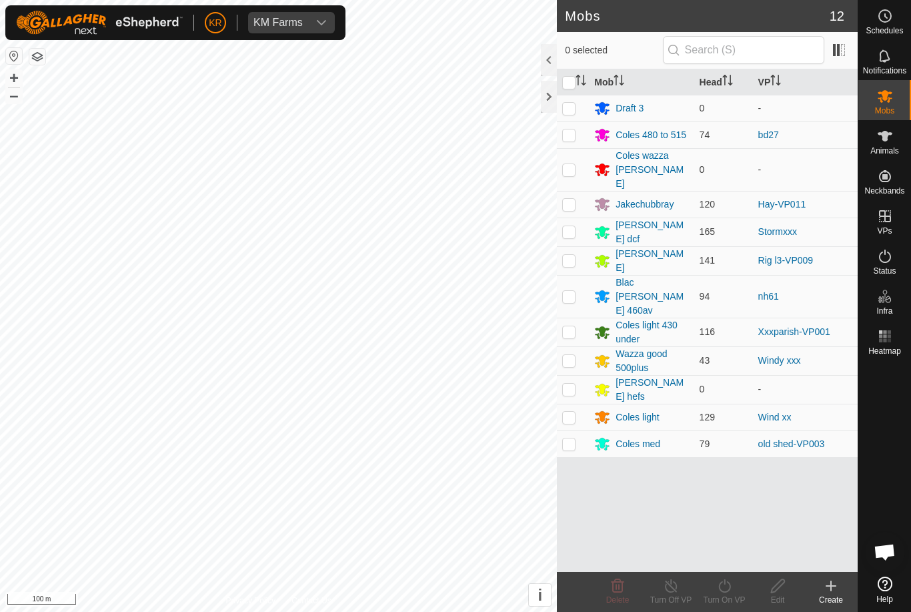
click at [570, 326] on p-checkbox at bounding box center [568, 331] width 13 height 11
checkbox input "true"
click at [726, 589] on icon at bounding box center [725, 586] width 17 height 16
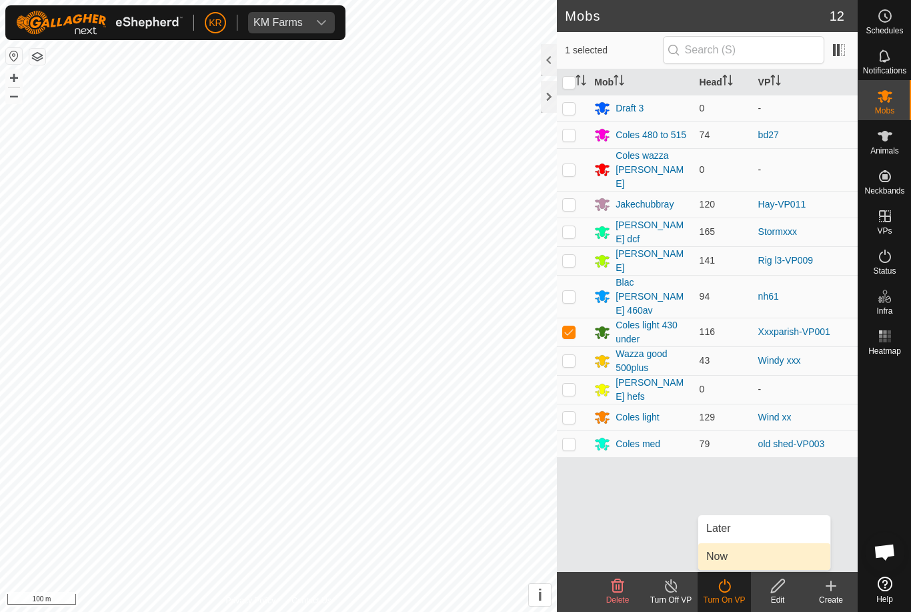
click at [741, 548] on link "Now" at bounding box center [765, 556] width 132 height 27
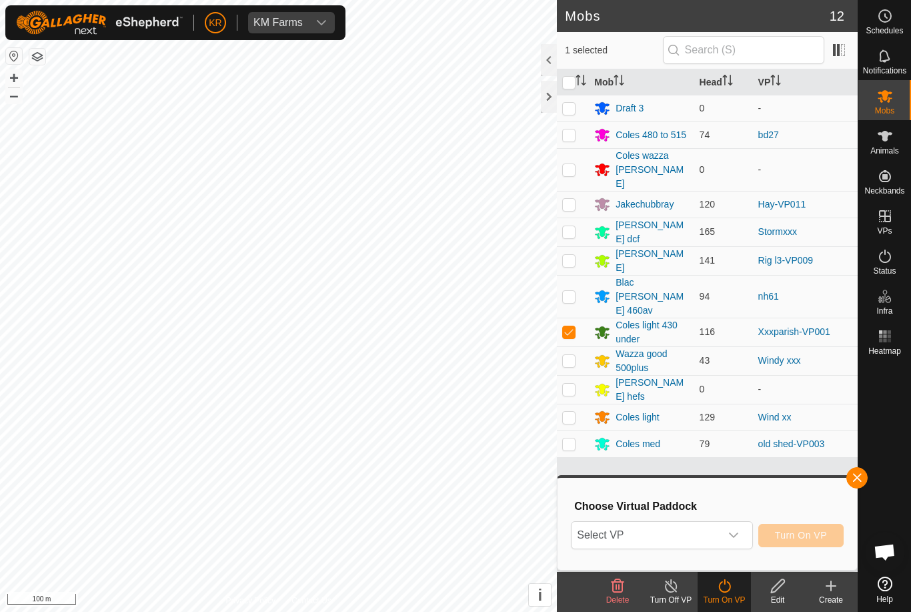
click at [719, 535] on span "Select VP" at bounding box center [646, 535] width 148 height 27
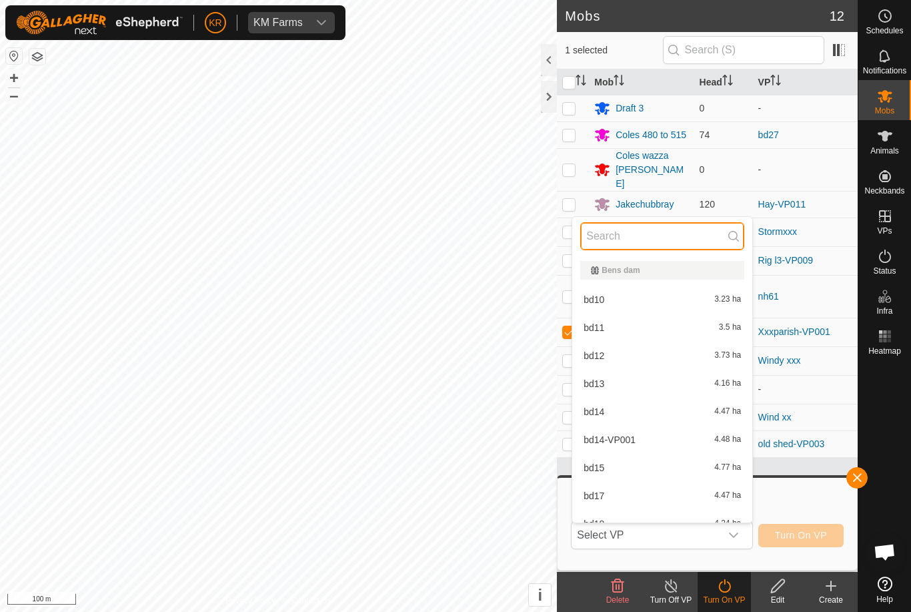
click at [635, 239] on input "text" at bounding box center [662, 236] width 164 height 28
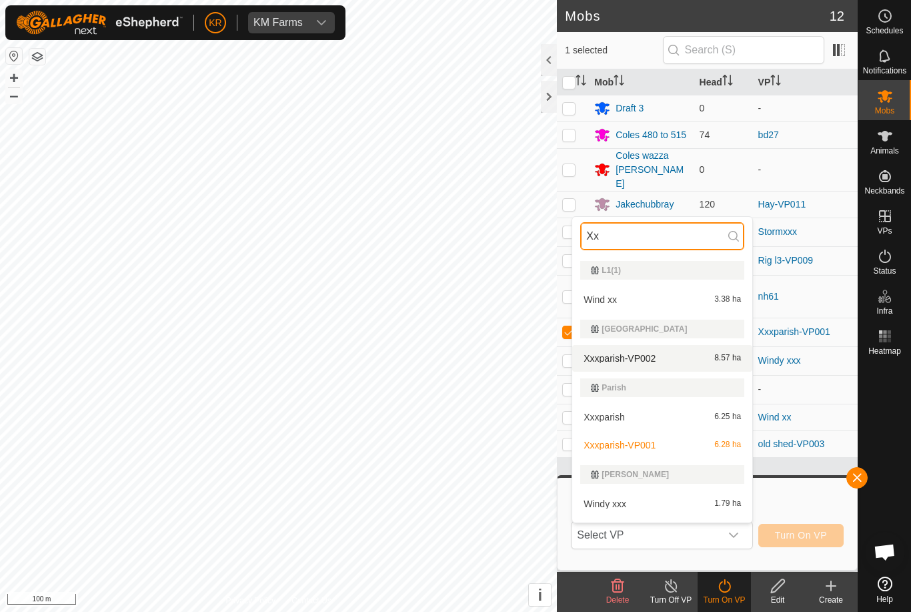
type input "Xx"
click at [648, 358] on span "Xxxparish-VP002" at bounding box center [620, 358] width 72 height 9
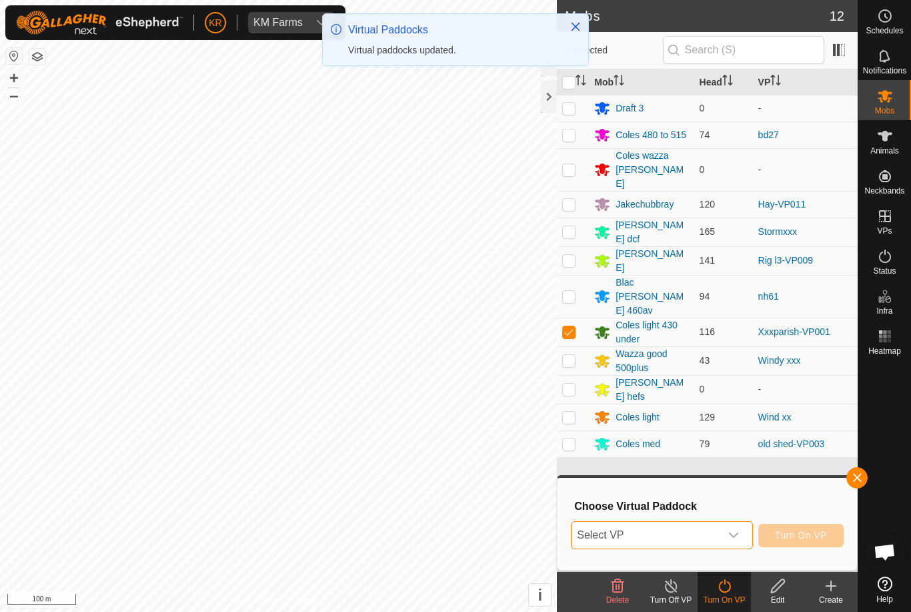
click at [805, 530] on span "Turn On VP" at bounding box center [801, 535] width 52 height 11
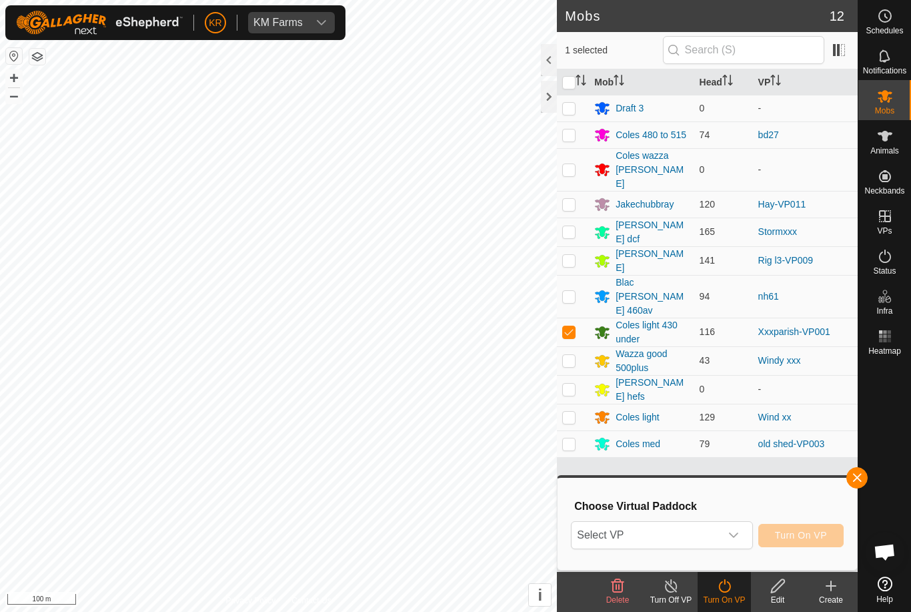
click at [819, 534] on span "Turn On VP" at bounding box center [801, 535] width 52 height 11
click at [737, 535] on icon "dropdown trigger" at bounding box center [734, 535] width 11 height 11
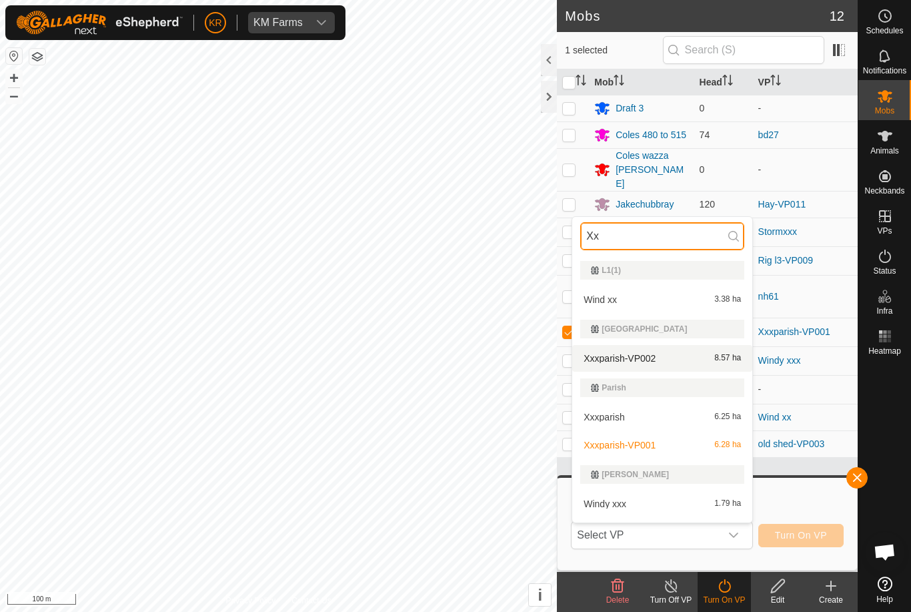
type input "Xx"
click at [659, 353] on div "Xxxparish-VP002 8.57 ha" at bounding box center [662, 358] width 164 height 16
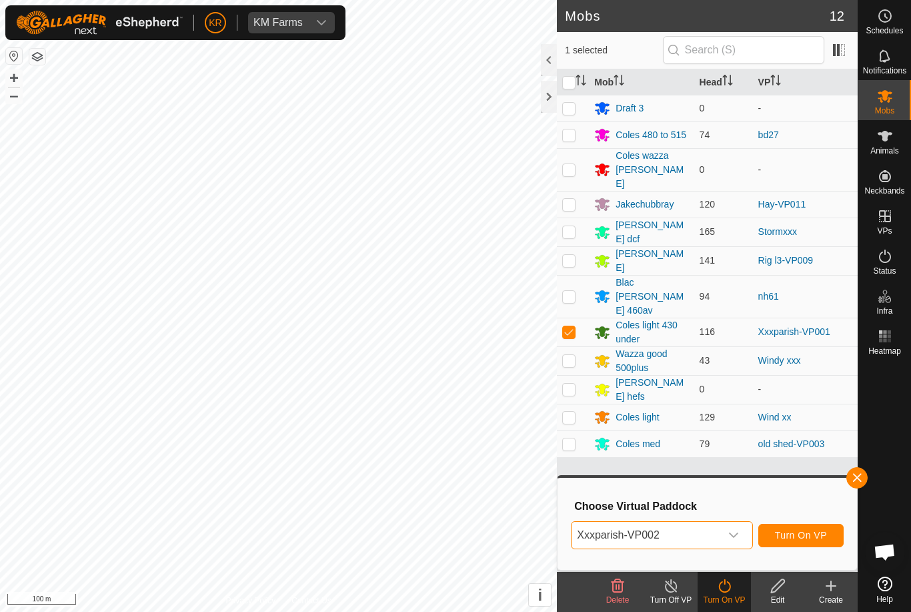
click at [811, 533] on span "Turn On VP" at bounding box center [801, 535] width 52 height 11
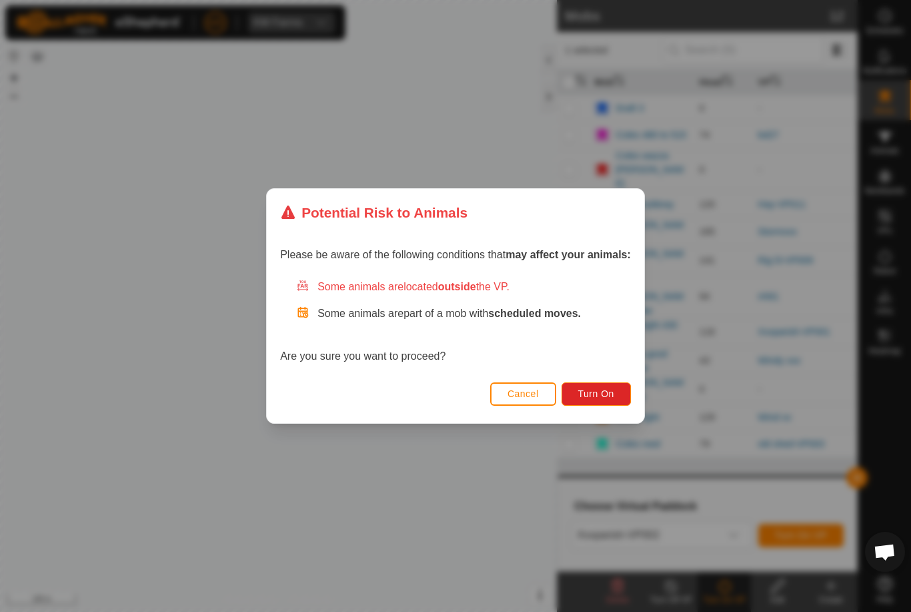
click at [609, 390] on span "Turn On" at bounding box center [596, 393] width 36 height 11
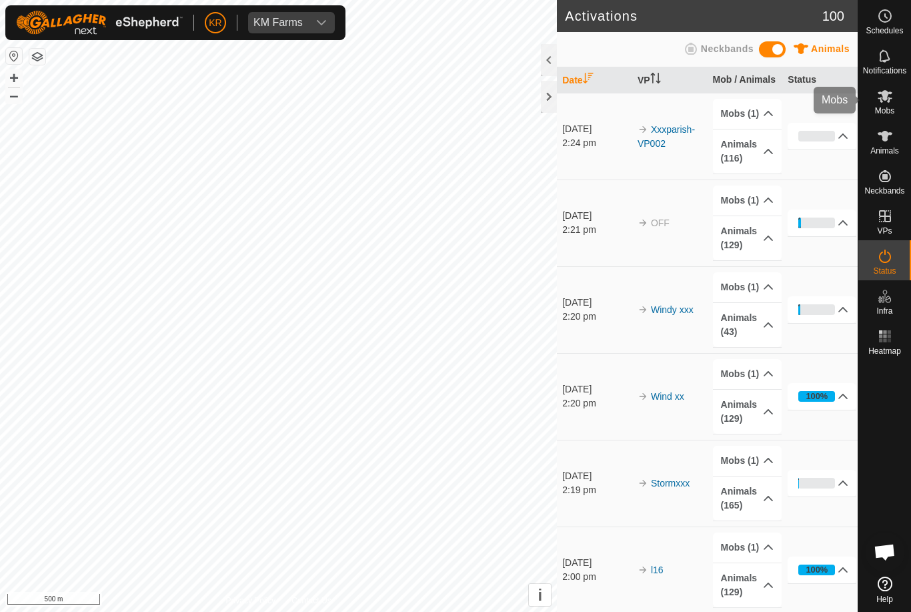
click at [899, 97] on div "Mobs" at bounding box center [885, 100] width 53 height 40
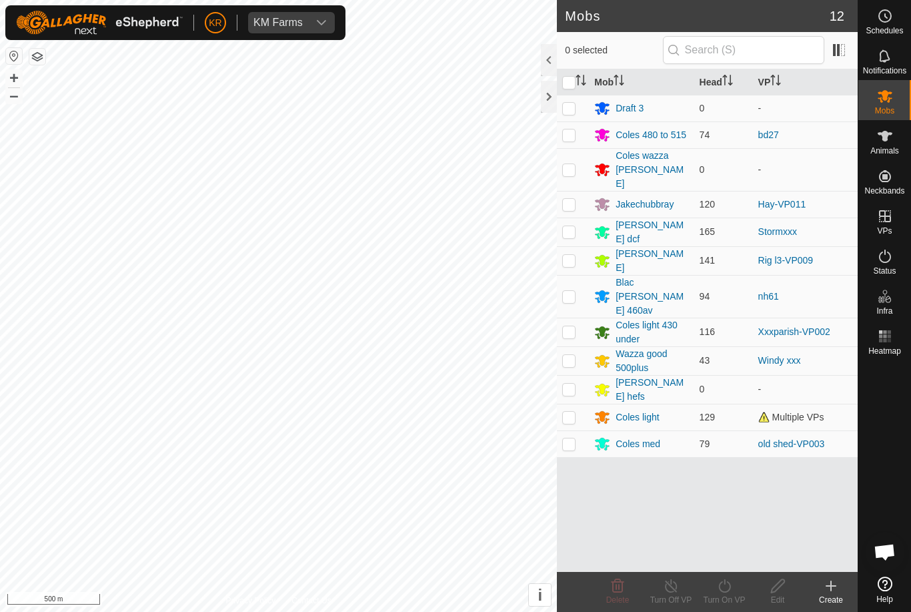
click at [568, 412] on p-checkbox at bounding box center [568, 417] width 13 height 11
checkbox input "true"
click at [735, 590] on turn-on-svg-icon at bounding box center [724, 586] width 53 height 16
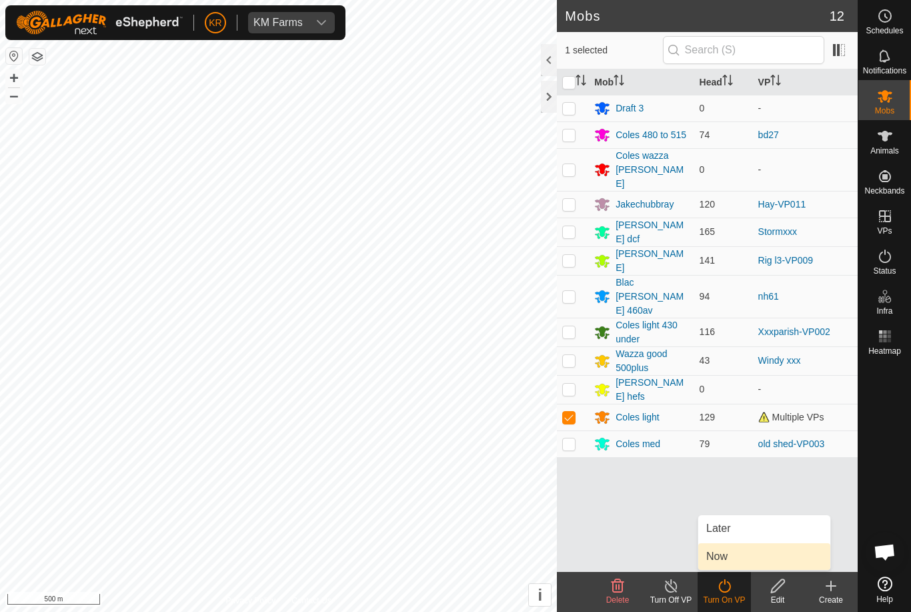
click at [728, 552] on span "Now" at bounding box center [717, 556] width 21 height 16
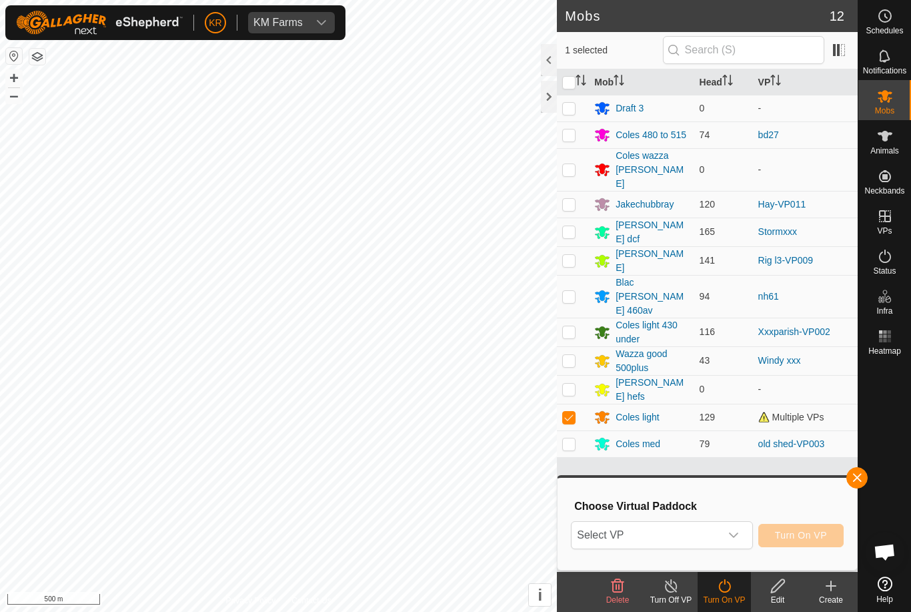
click at [720, 525] on span "Select VP" at bounding box center [646, 535] width 148 height 27
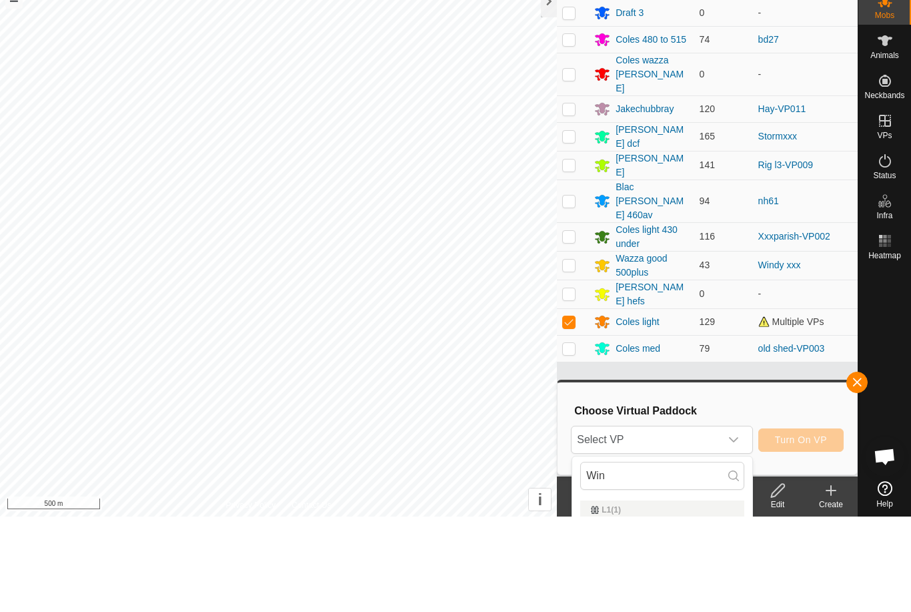
scroll to position [95, 0]
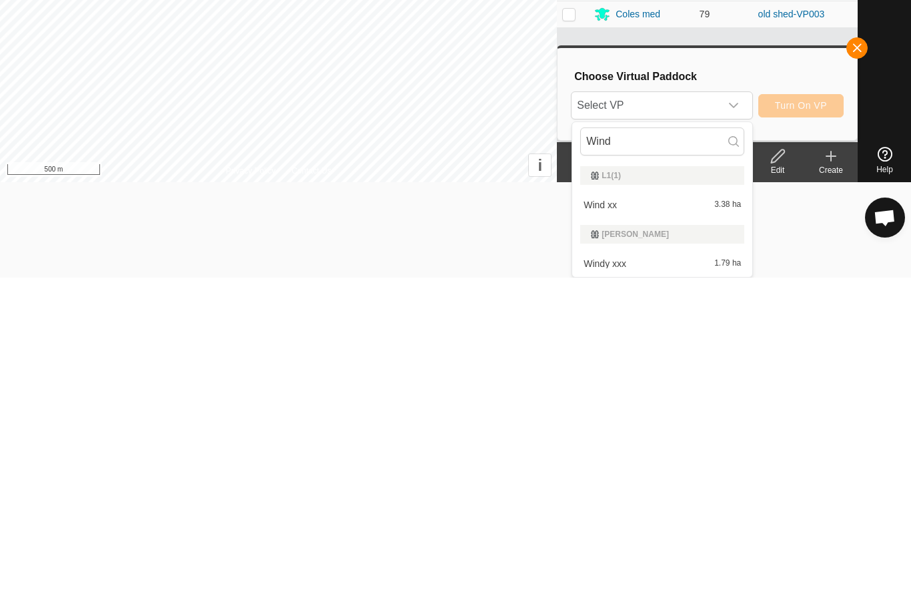
type input "Wind"
click at [664, 531] on div "Wind xx 3.38 ha" at bounding box center [662, 539] width 164 height 16
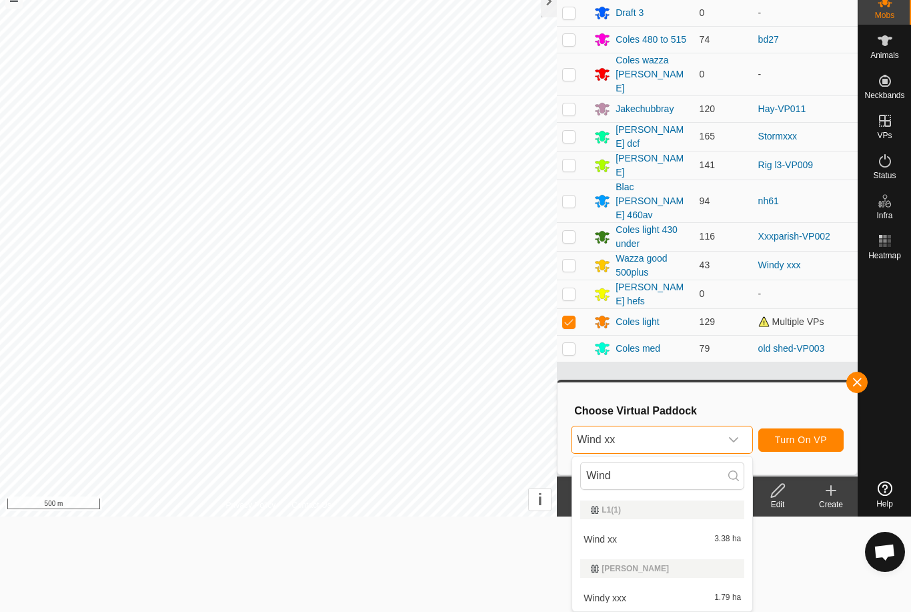
scroll to position [0, 0]
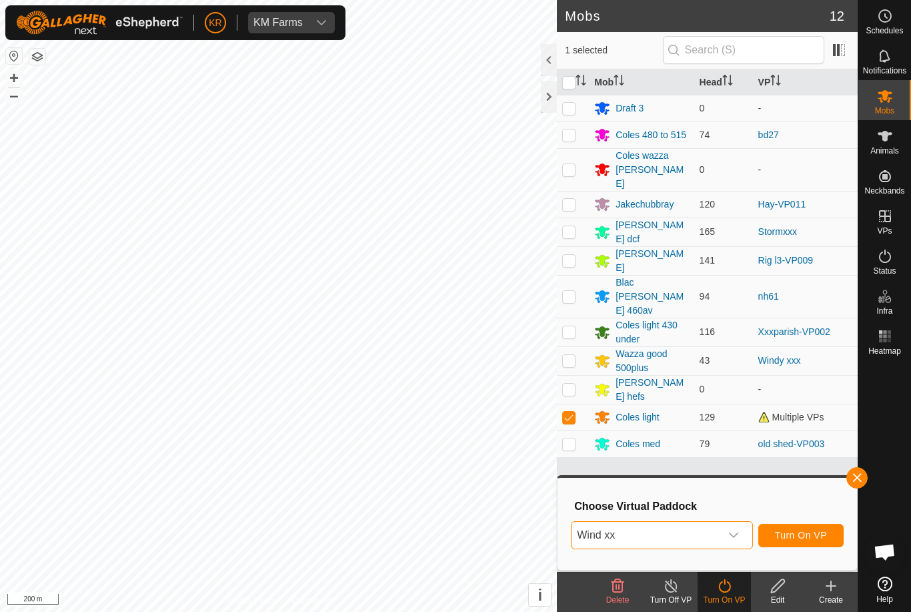
click at [822, 531] on span "Turn On VP" at bounding box center [801, 535] width 52 height 11
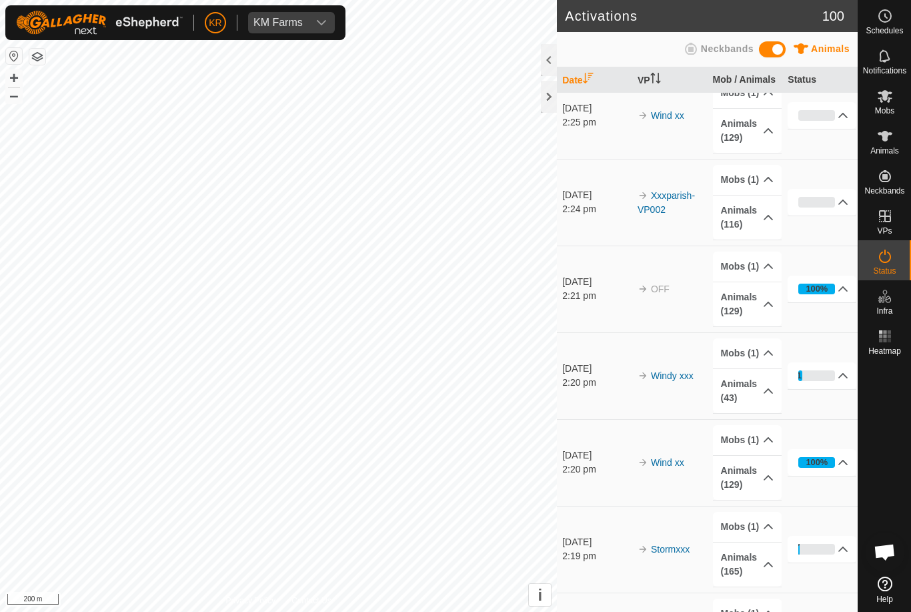
scroll to position [22, 0]
click at [896, 101] on es-mob-svg-icon at bounding box center [885, 95] width 24 height 21
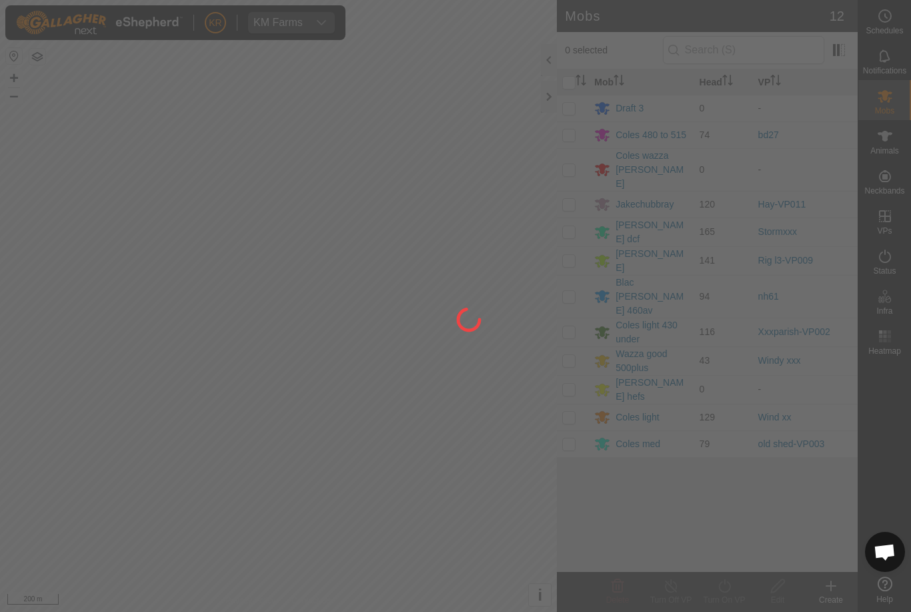
click at [575, 216] on div at bounding box center [455, 306] width 911 height 612
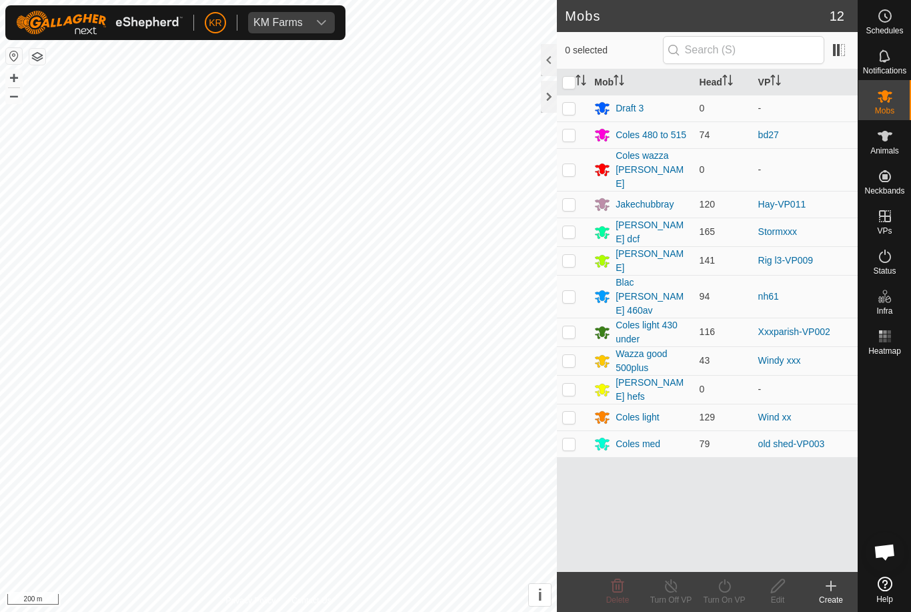
click at [576, 218] on td at bounding box center [573, 232] width 32 height 29
checkbox input "true"
click at [732, 594] on div "Turn On VP" at bounding box center [724, 600] width 53 height 12
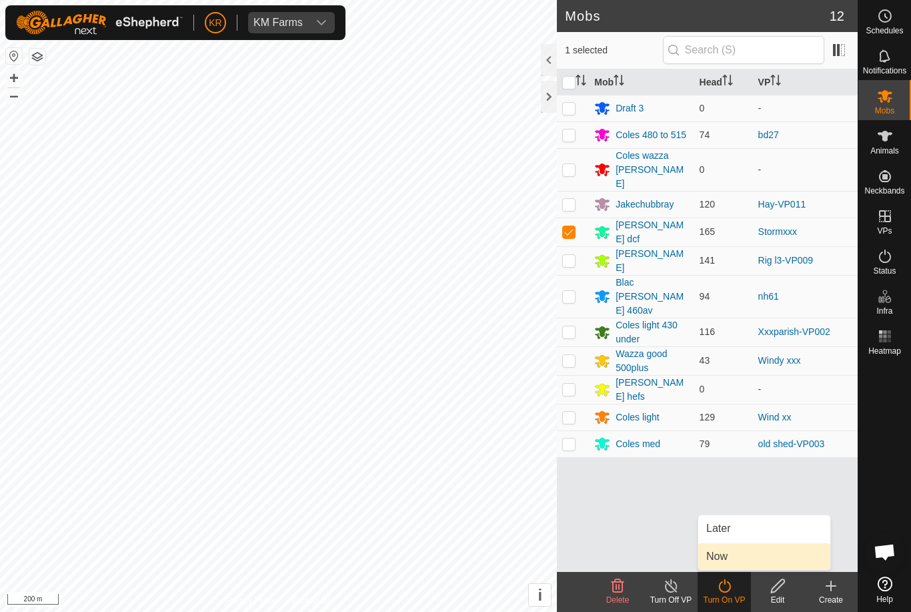
click at [737, 553] on link "Now" at bounding box center [765, 556] width 132 height 27
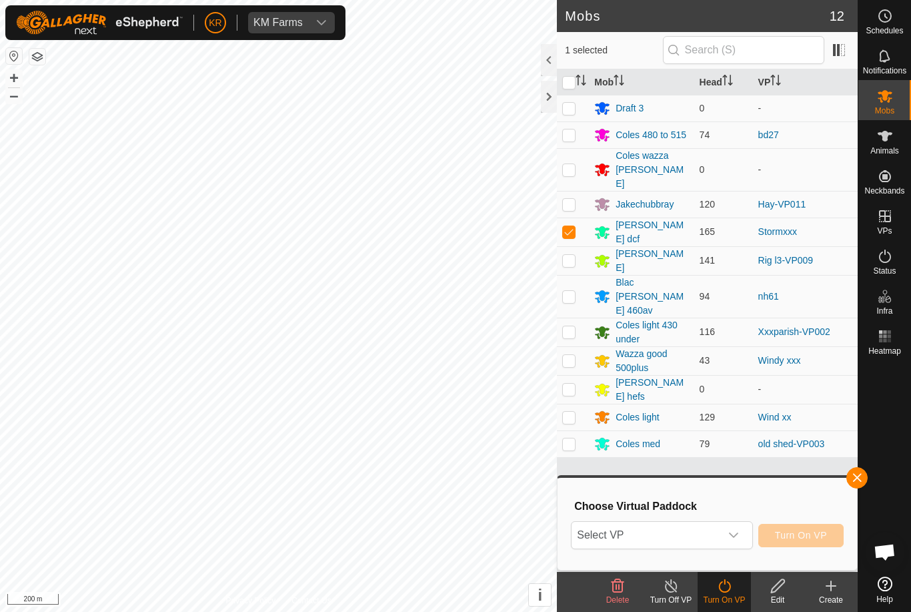
click at [655, 536] on span "Select VP" at bounding box center [646, 535] width 148 height 27
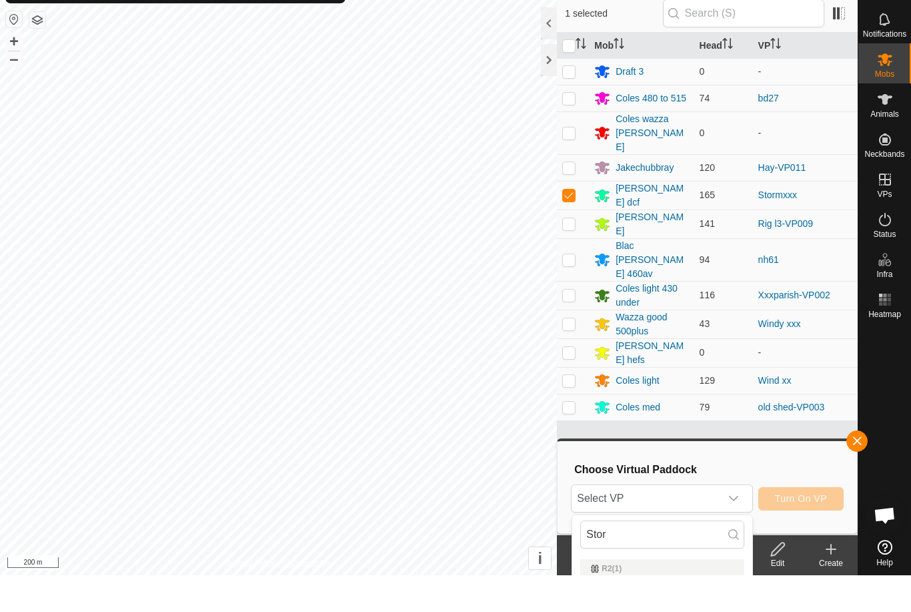
scroll to position [37, 0]
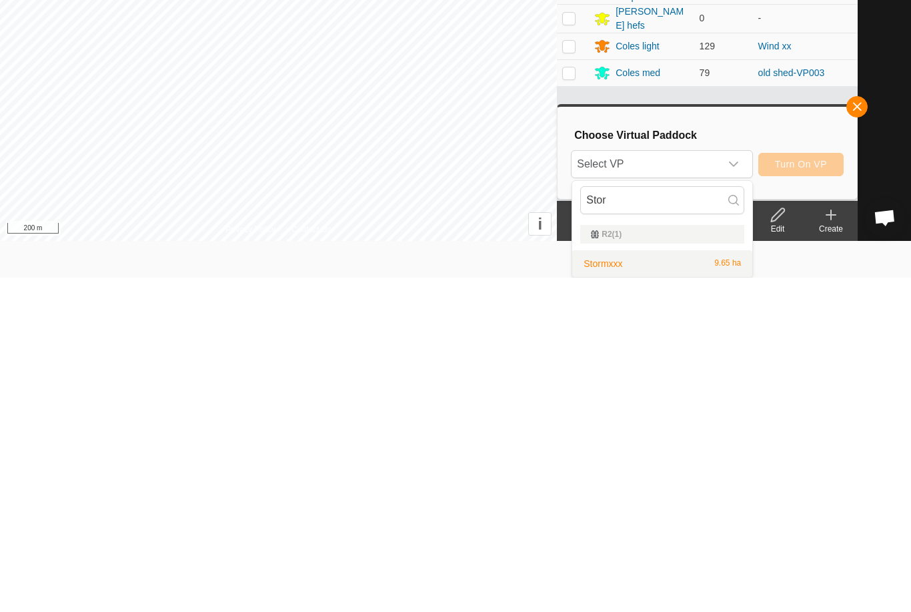
type input "Stor"
click at [645, 590] on div "Stormxxx 9.65 ha" at bounding box center [662, 598] width 164 height 16
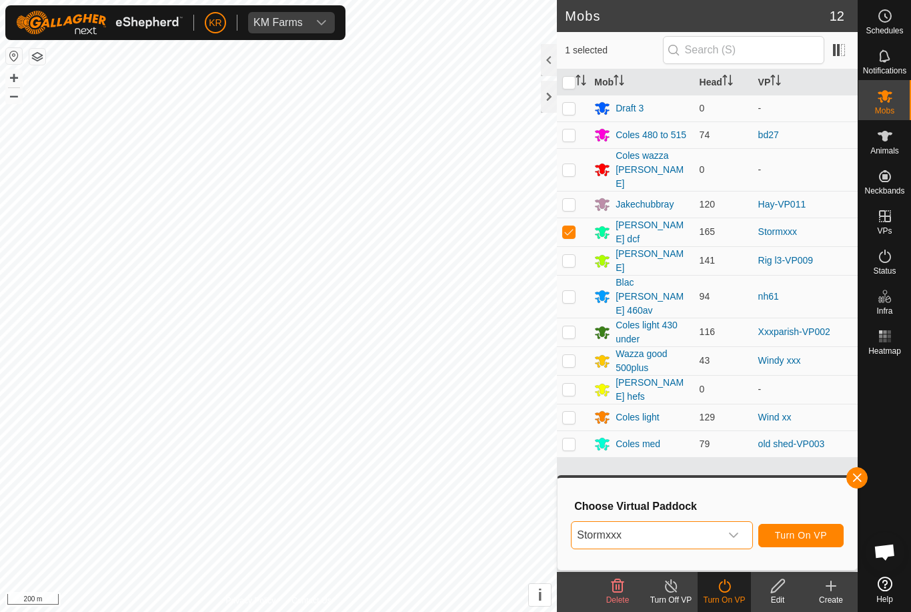
click at [818, 535] on span "Turn On VP" at bounding box center [801, 535] width 52 height 11
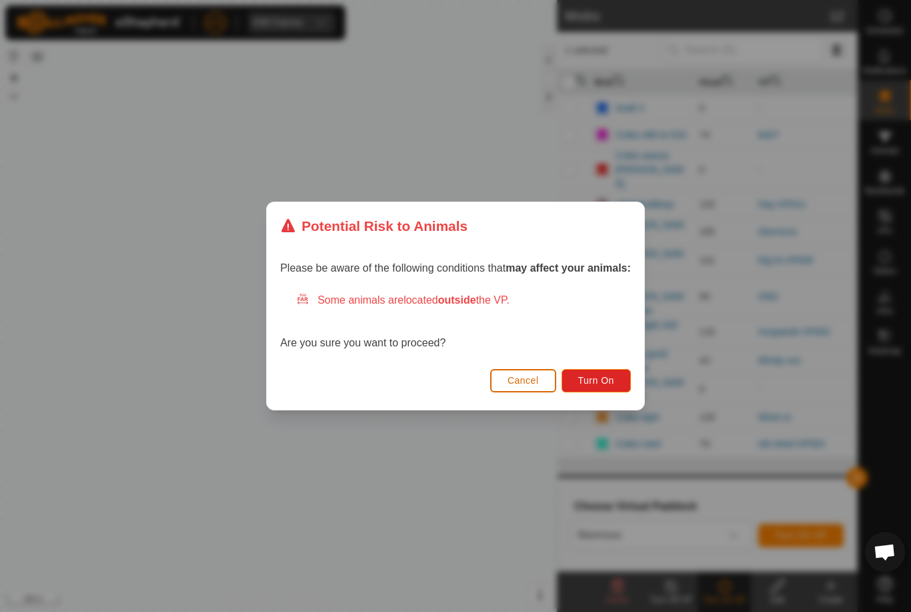
click at [612, 379] on span "Turn On" at bounding box center [596, 380] width 36 height 11
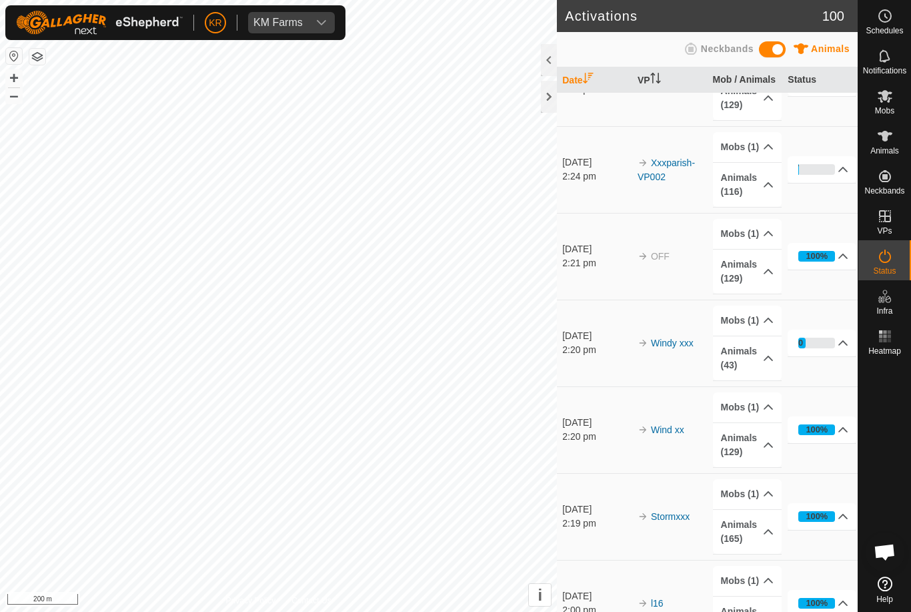
scroll to position [140, 0]
